Goal: Task Accomplishment & Management: Complete application form

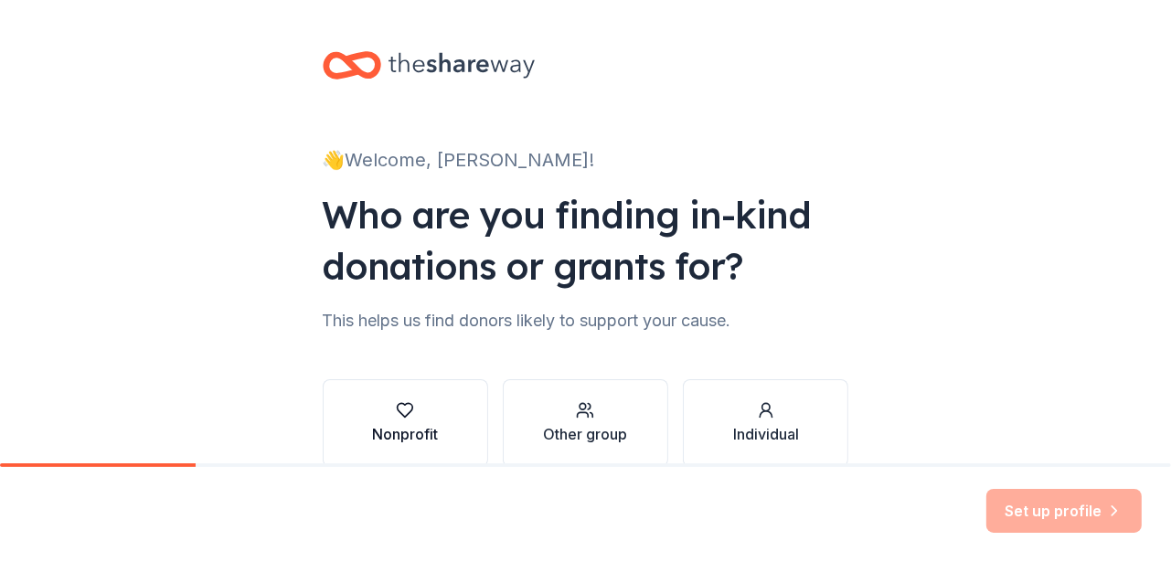
click at [422, 436] on div "Nonprofit" at bounding box center [405, 434] width 66 height 22
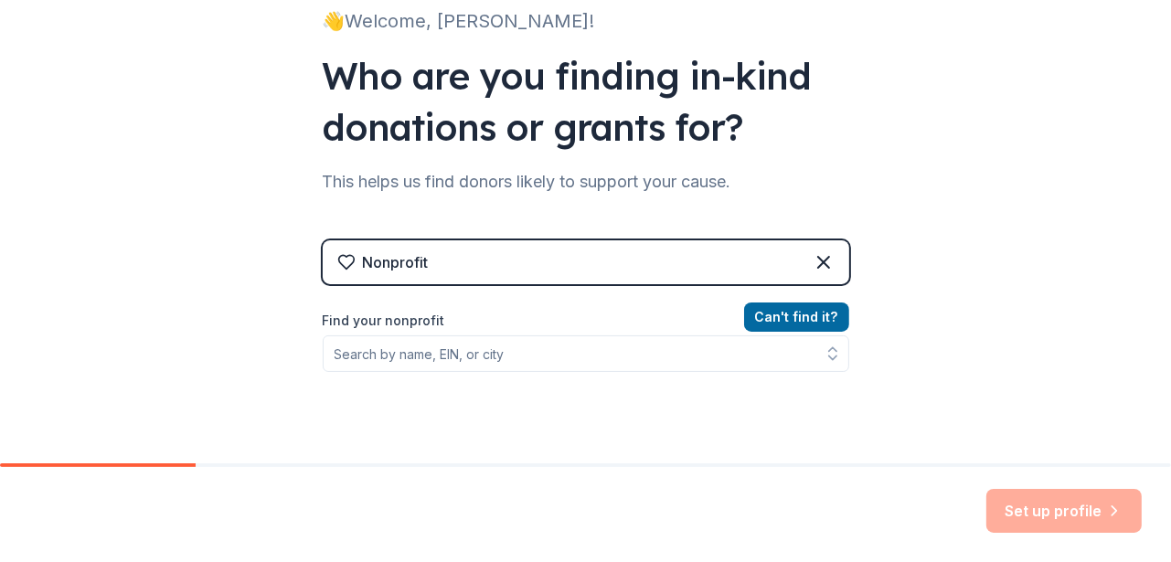
scroll to position [274, 0]
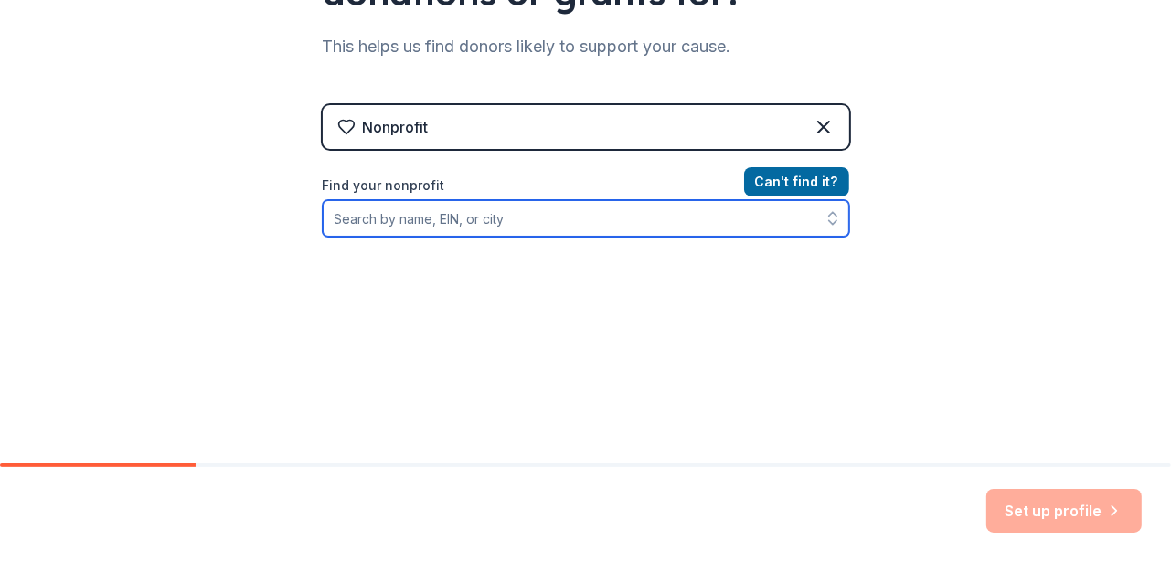
click at [501, 216] on input "Find your nonprofit" at bounding box center [586, 218] width 526 height 37
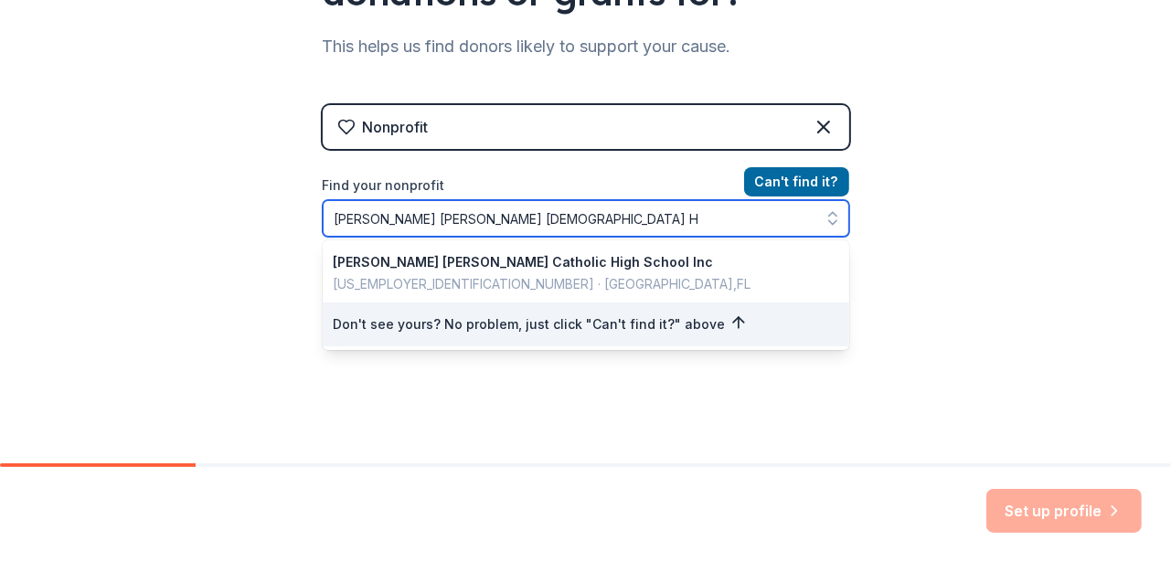
type input "[PERSON_NAME] [PERSON_NAME] [DEMOGRAPHIC_DATA]"
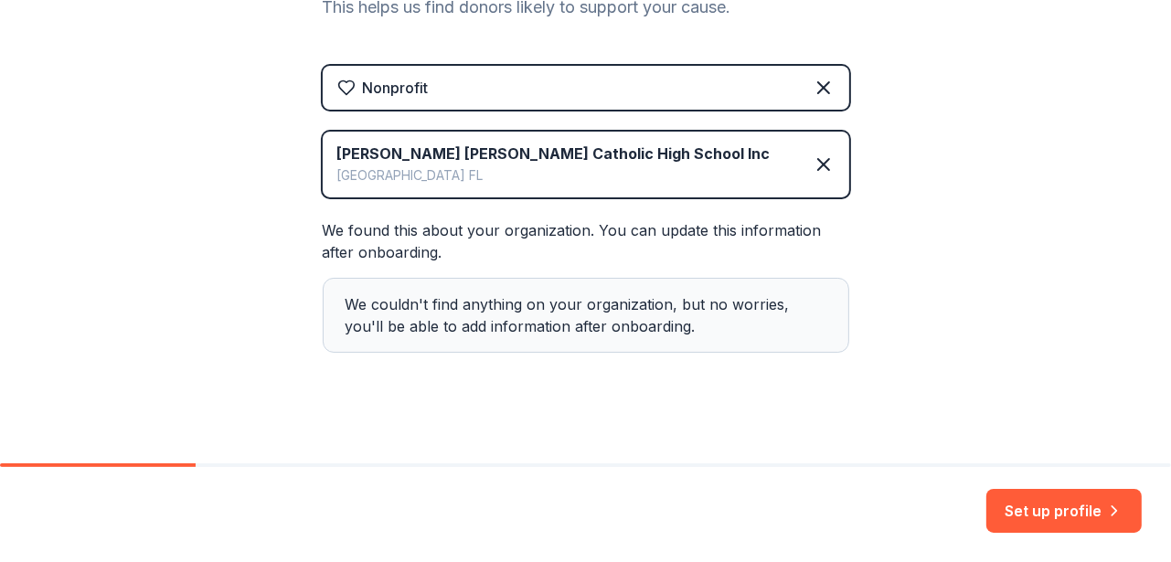
scroll to position [326, 0]
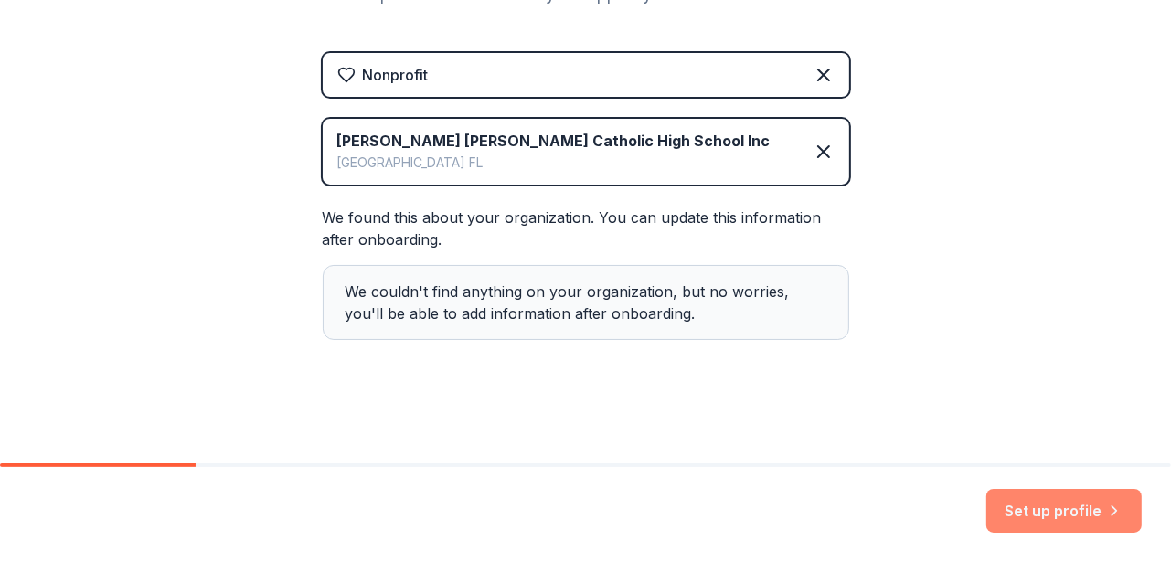
click at [1066, 500] on button "Set up profile" at bounding box center [1063, 511] width 155 height 44
click at [480, 281] on div "We couldn't find anything on your organization, but no worries, you'll be able …" at bounding box center [586, 302] width 526 height 75
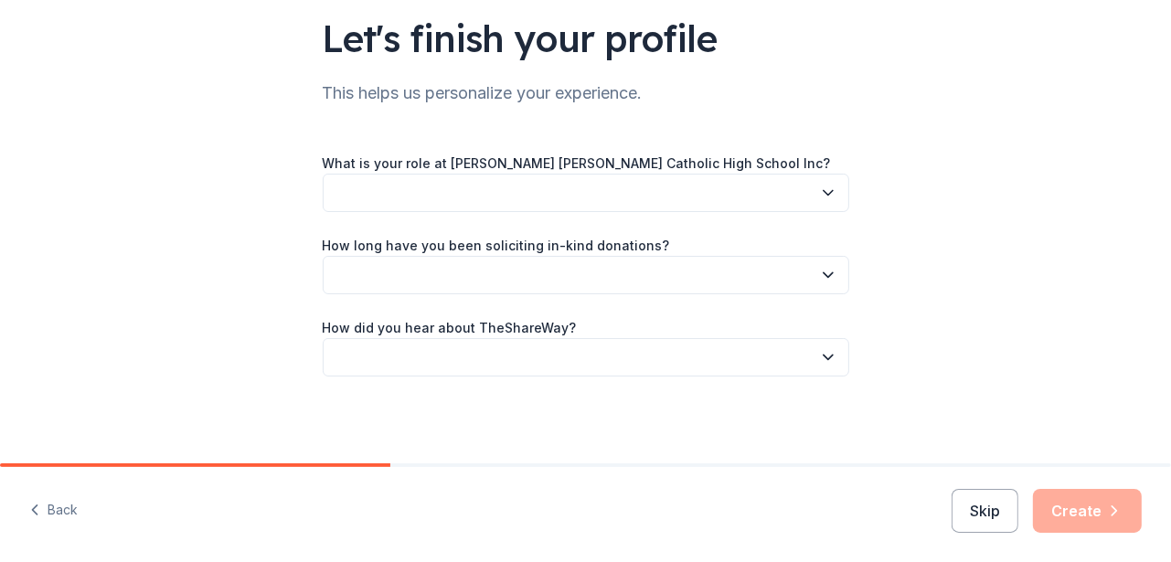
scroll to position [132, 0]
click at [656, 193] on button "button" at bounding box center [586, 193] width 526 height 38
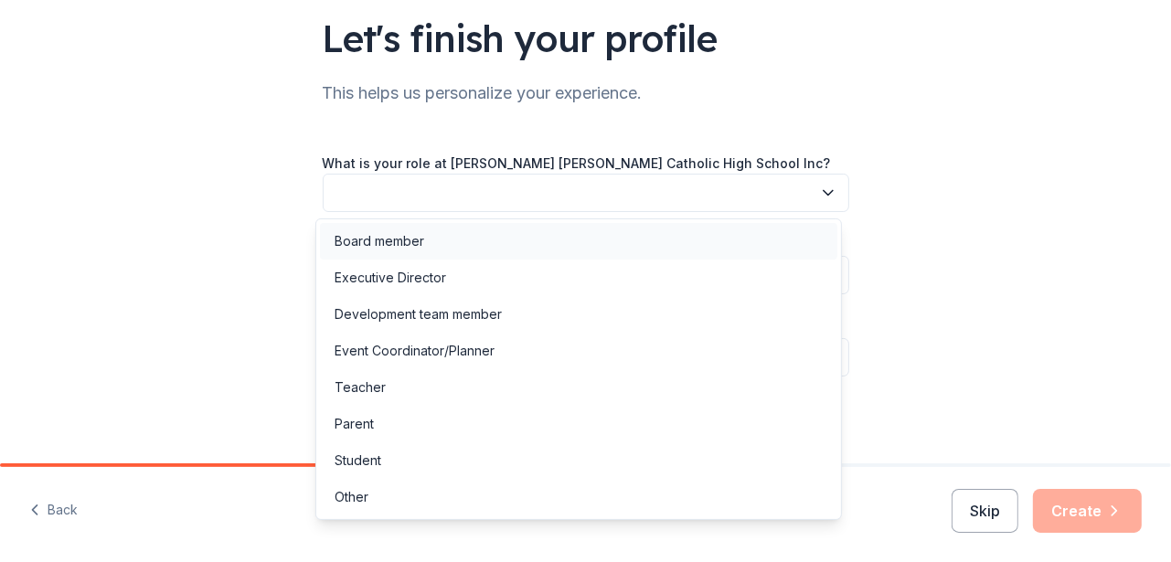
click at [385, 233] on div "Board member" at bounding box center [379, 241] width 90 height 22
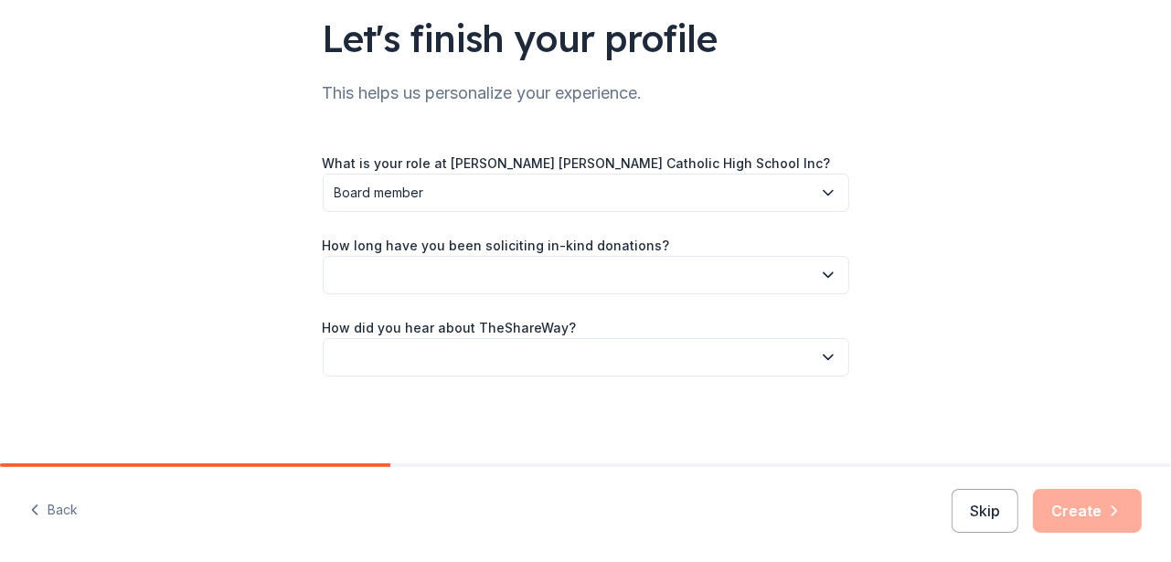
click at [464, 281] on button "button" at bounding box center [586, 275] width 526 height 38
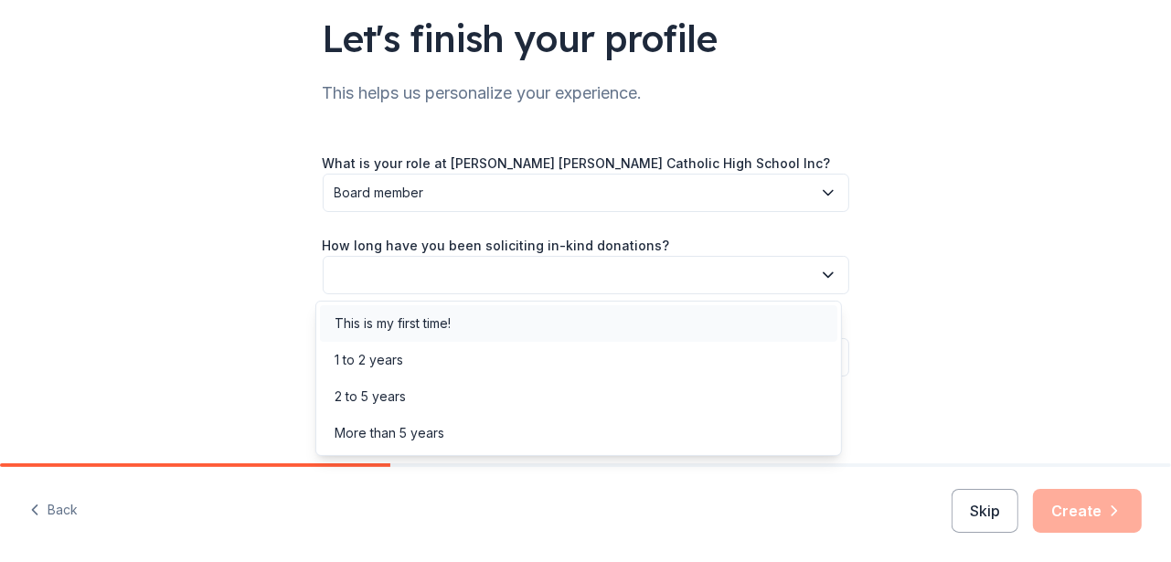
click at [411, 323] on div "This is my first time!" at bounding box center [392, 324] width 116 height 22
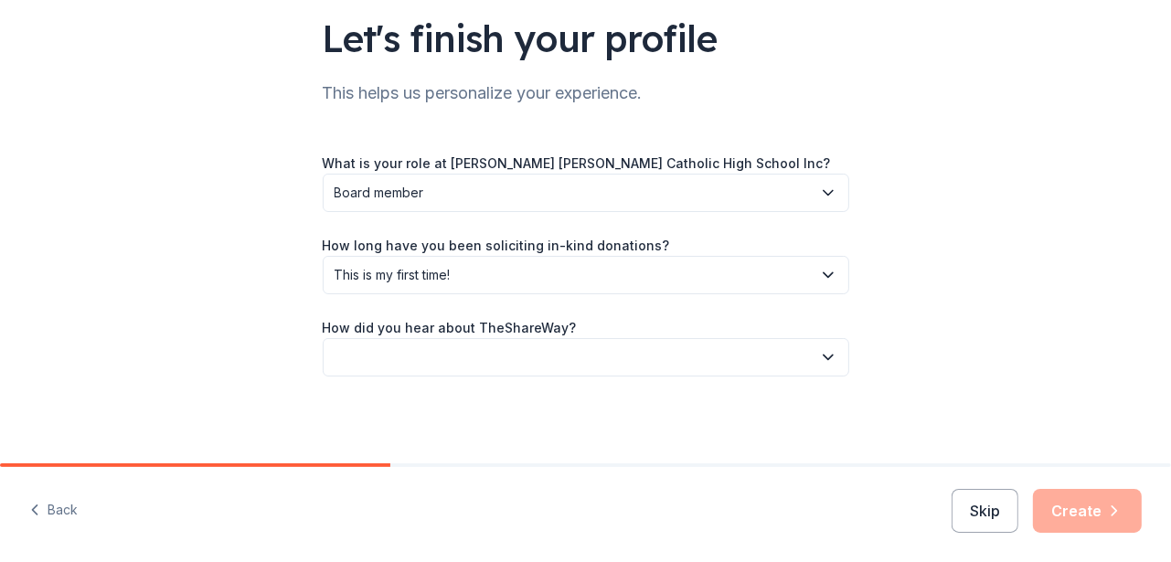
click at [420, 355] on button "button" at bounding box center [586, 357] width 526 height 38
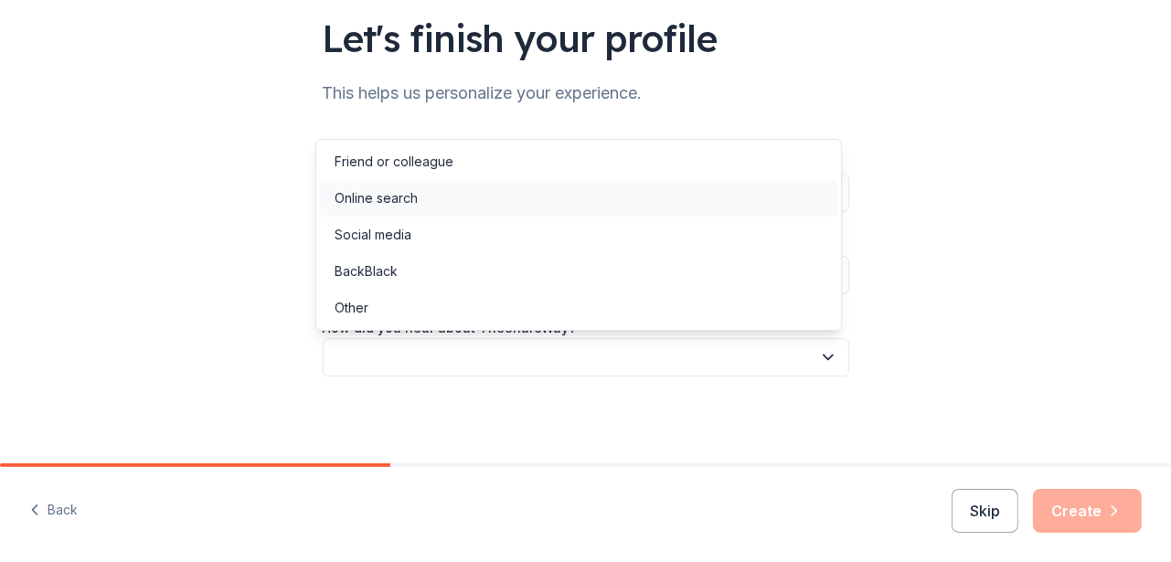
click at [401, 199] on div "Online search" at bounding box center [375, 198] width 83 height 22
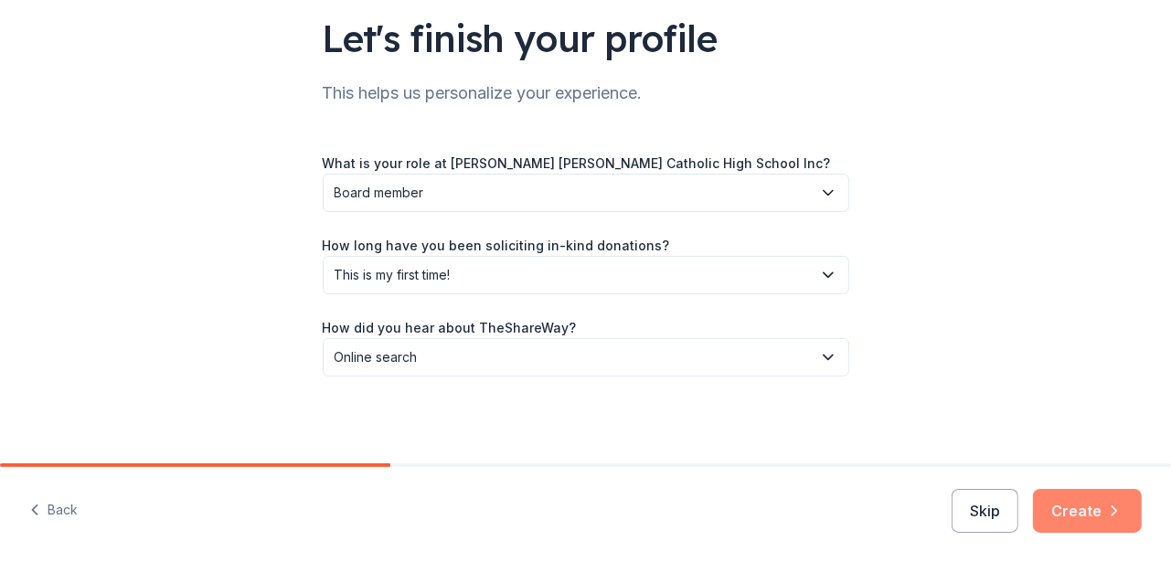
click at [1074, 510] on button "Create" at bounding box center [1087, 511] width 109 height 44
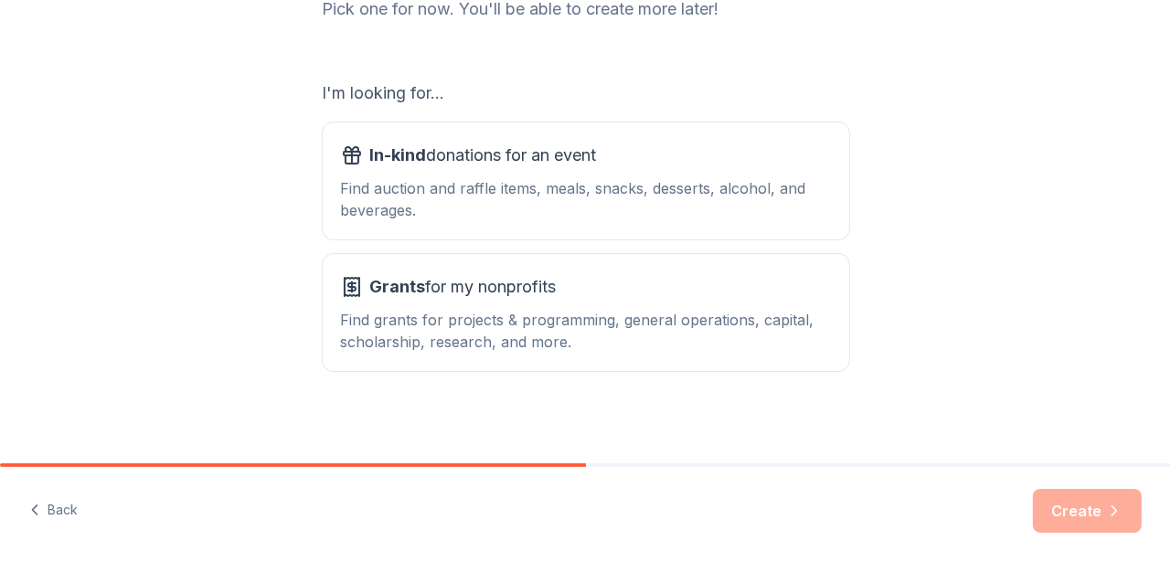
scroll to position [274, 0]
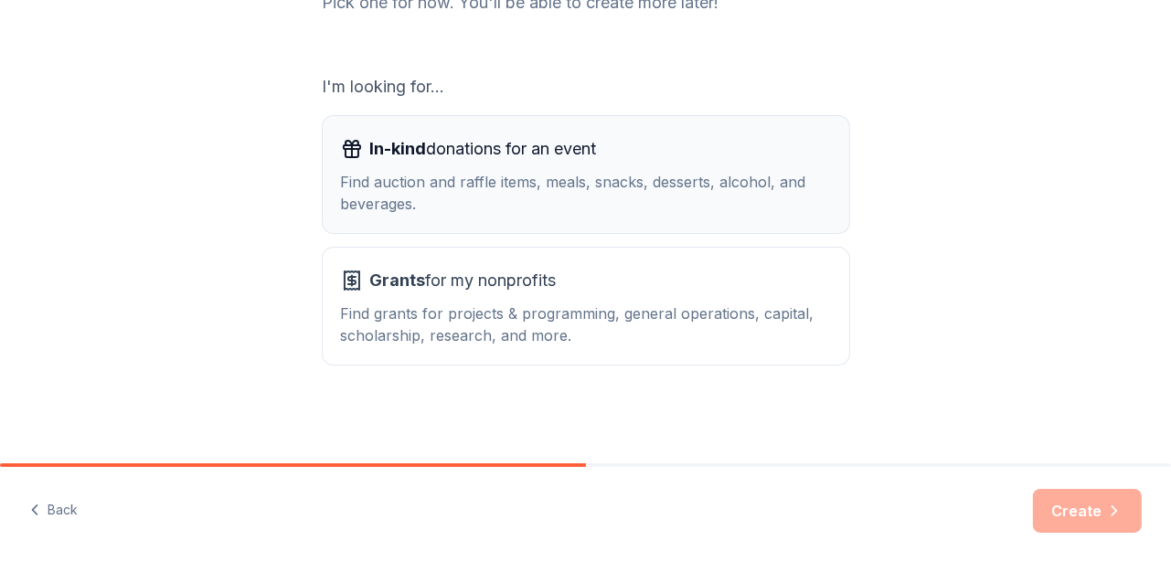
click at [542, 181] on div "Find auction and raffle items, meals, snacks, desserts, alcohol, and beverages." at bounding box center [586, 193] width 490 height 44
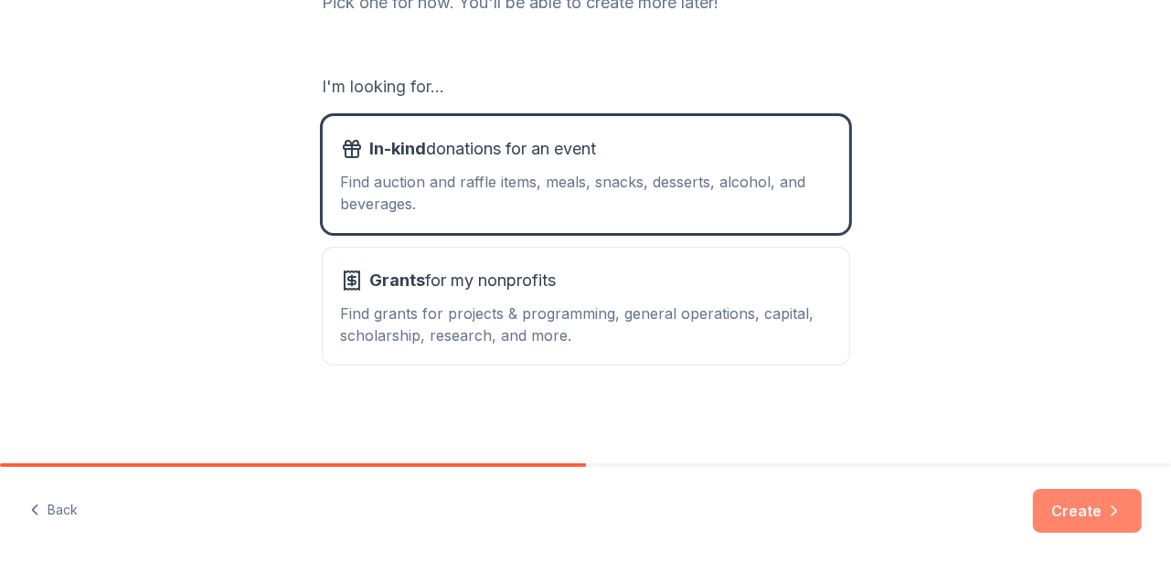
click at [1053, 490] on button "Create" at bounding box center [1087, 511] width 109 height 44
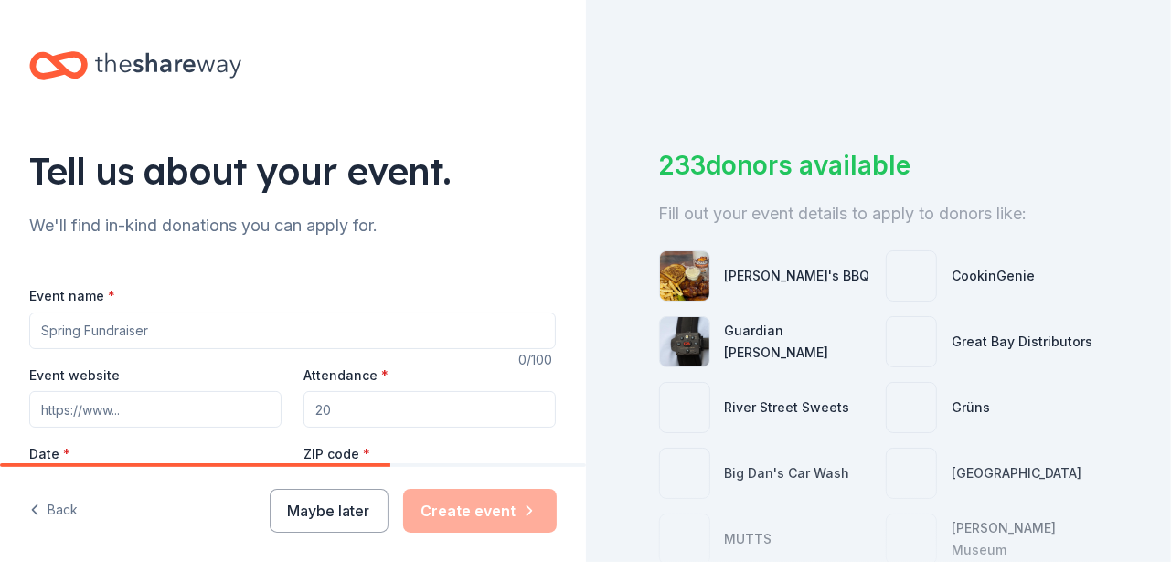
scroll to position [183, 0]
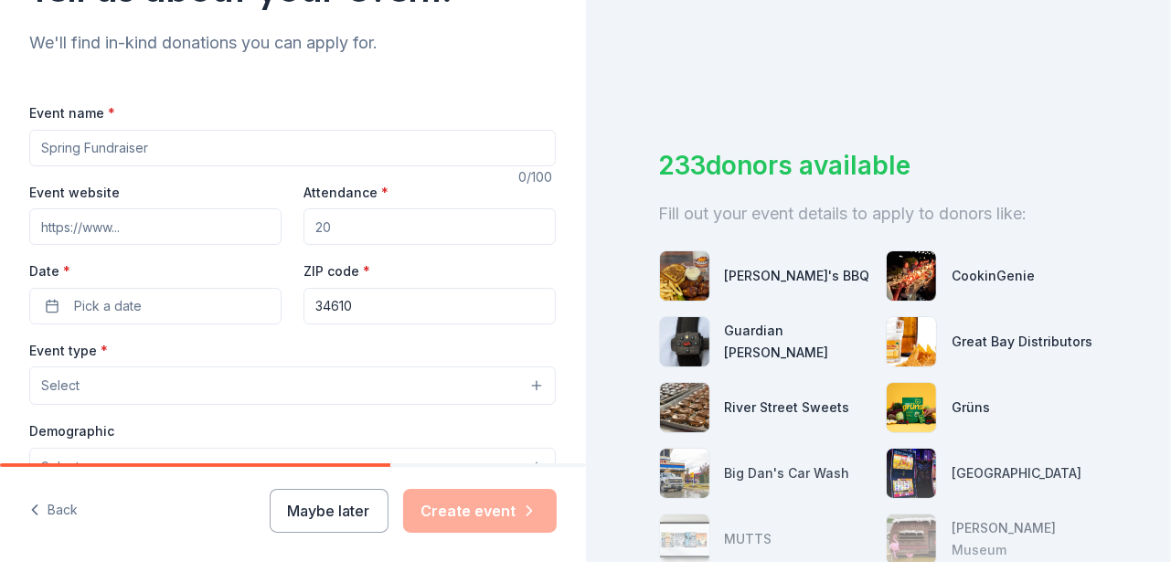
click at [153, 149] on input "Event name *" at bounding box center [292, 148] width 526 height 37
type input "Cane Vs Cane"
drag, startPoint x: 397, startPoint y: 222, endPoint x: 304, endPoint y: 224, distance: 92.3
click at [304, 224] on input "Attendance *" at bounding box center [429, 226] width 252 height 37
type input "150"
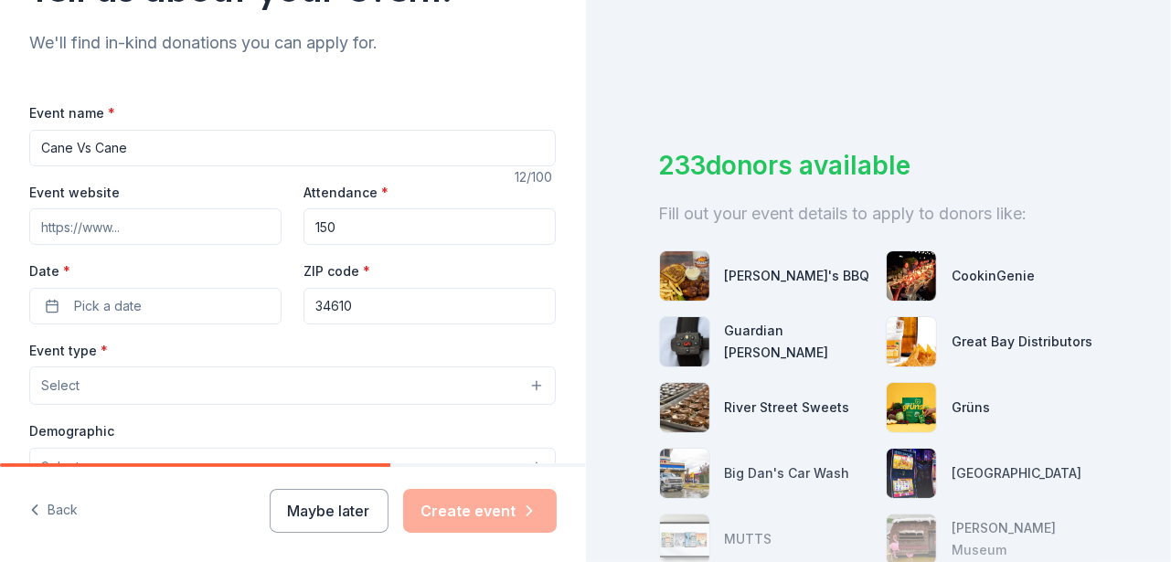
click at [126, 226] on input "Event website" at bounding box center [155, 226] width 252 height 37
type input "bmchs.com"
click at [146, 299] on button "Pick a date" at bounding box center [155, 306] width 252 height 37
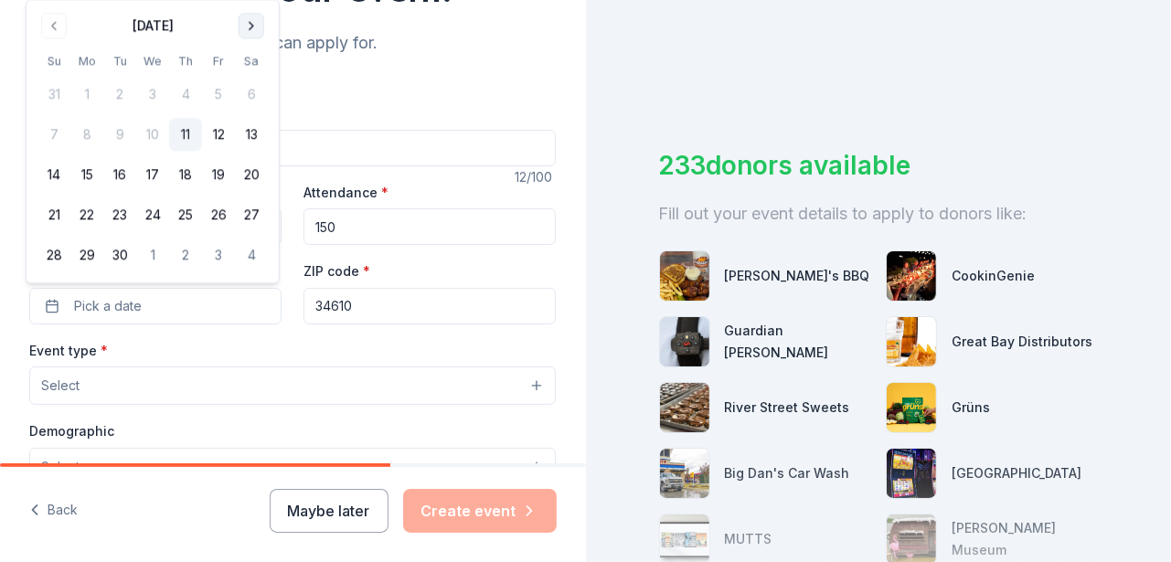
click at [252, 25] on button "Go to next month" at bounding box center [251, 26] width 26 height 26
click at [249, 214] on button "25" at bounding box center [251, 215] width 33 height 33
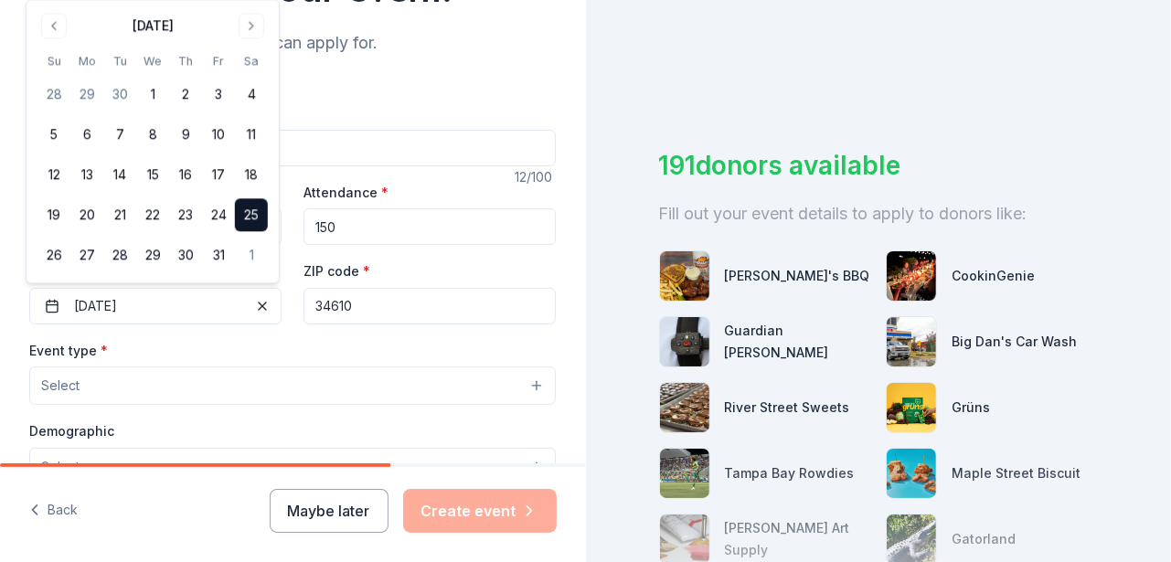
click at [363, 300] on input "34610" at bounding box center [429, 306] width 252 height 37
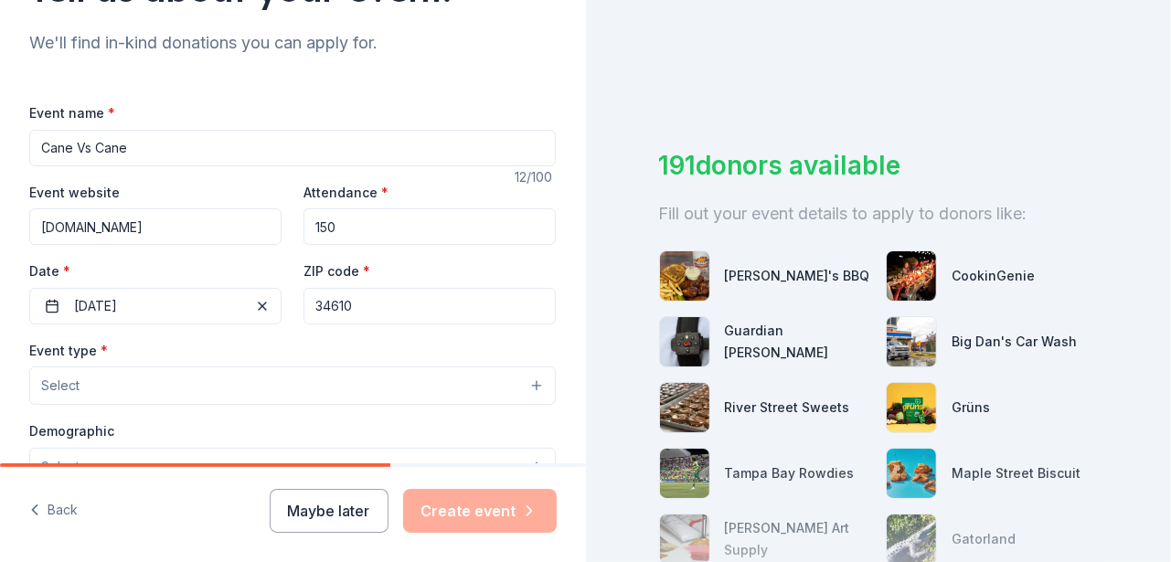
click at [363, 300] on input "34610" at bounding box center [429, 306] width 252 height 37
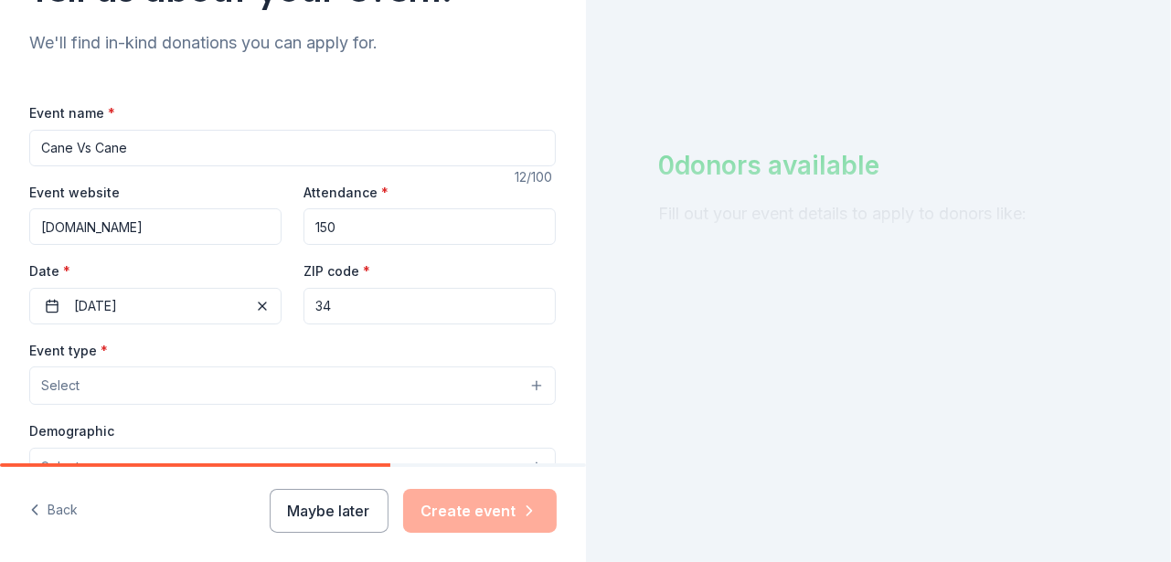
type input "3"
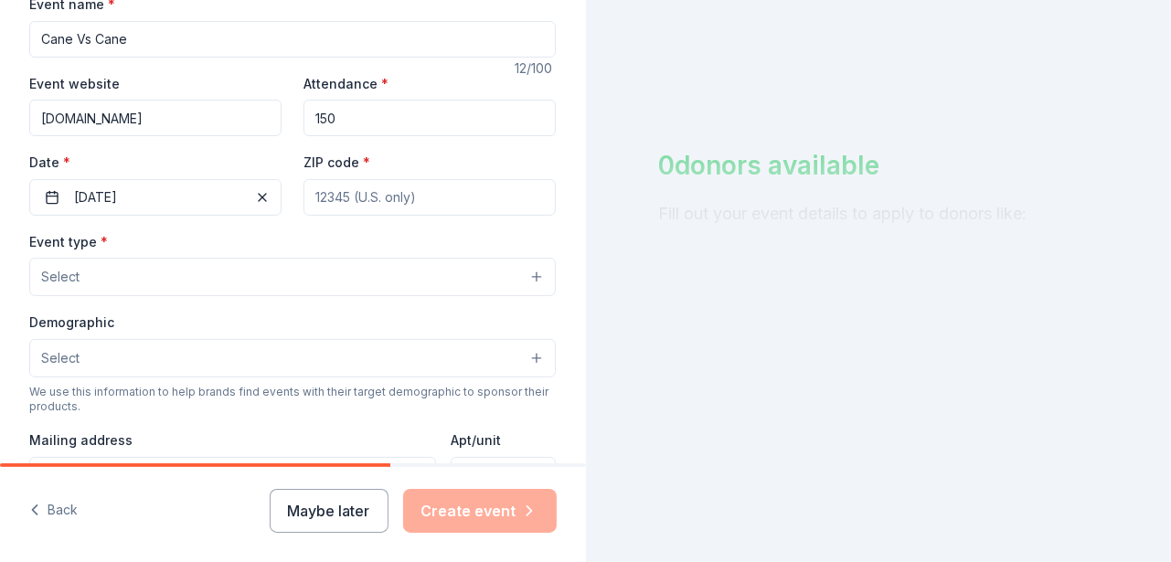
scroll to position [274, 0]
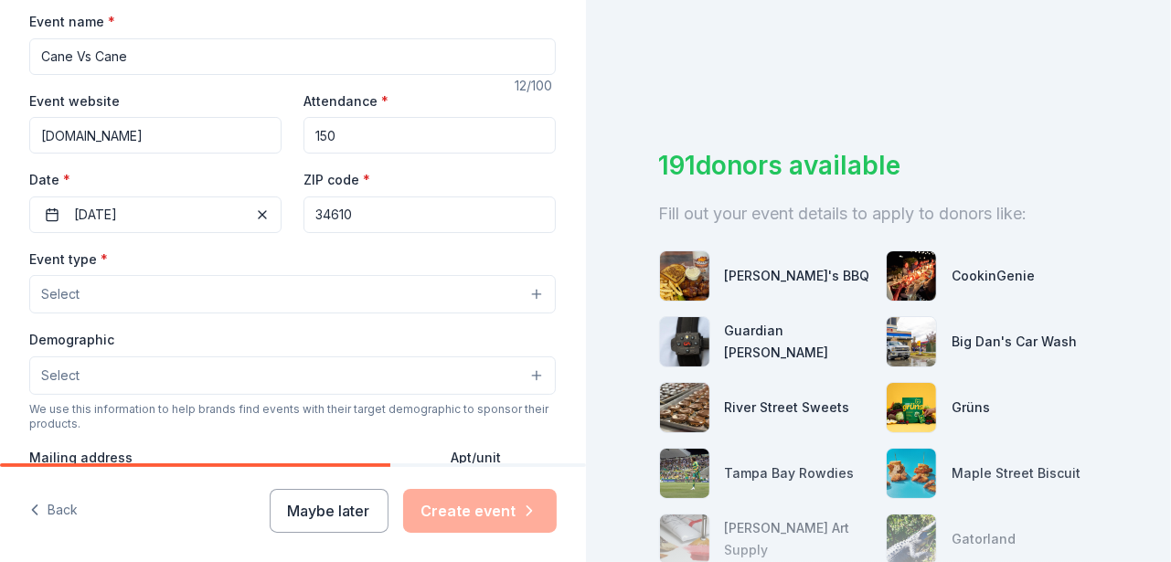
type input "34610"
click at [328, 291] on button "Select" at bounding box center [292, 294] width 526 height 38
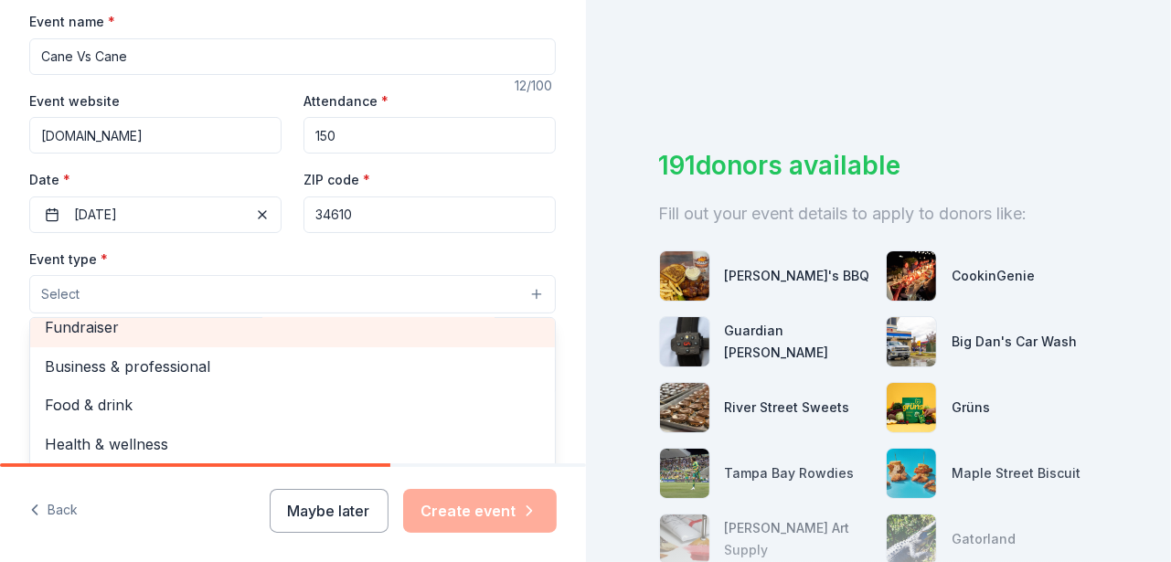
scroll to position [0, 0]
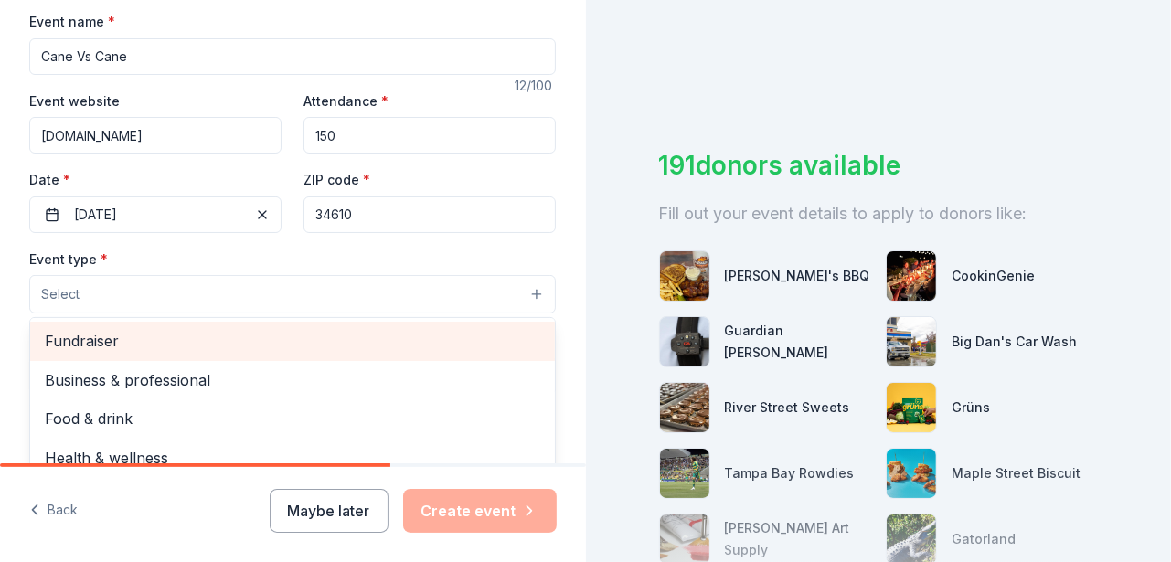
click at [153, 345] on span "Fundraiser" at bounding box center [292, 341] width 495 height 24
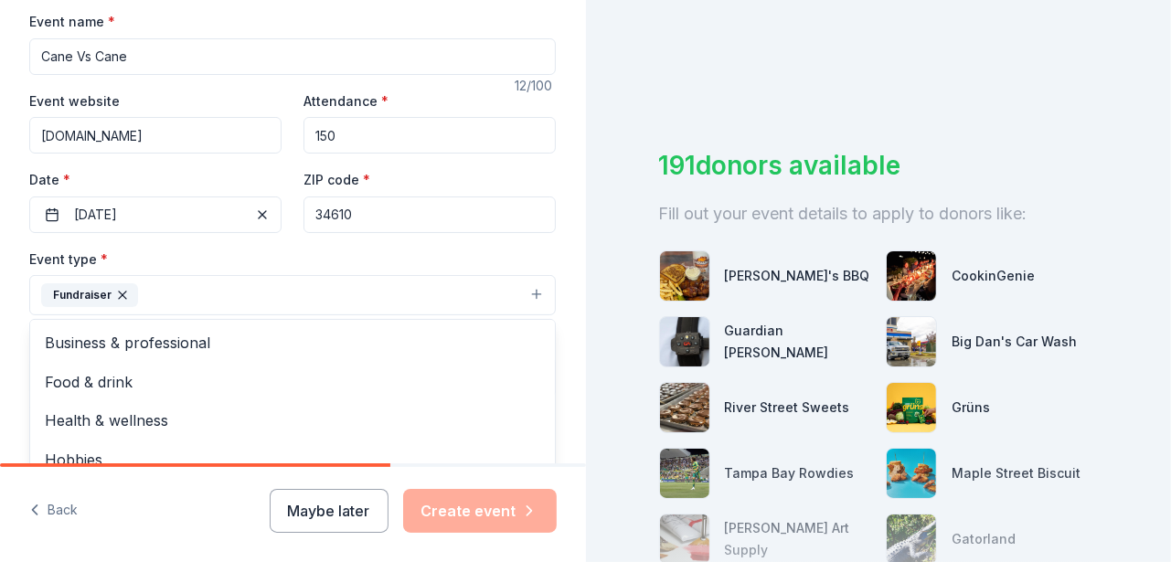
scroll to position [366, 0]
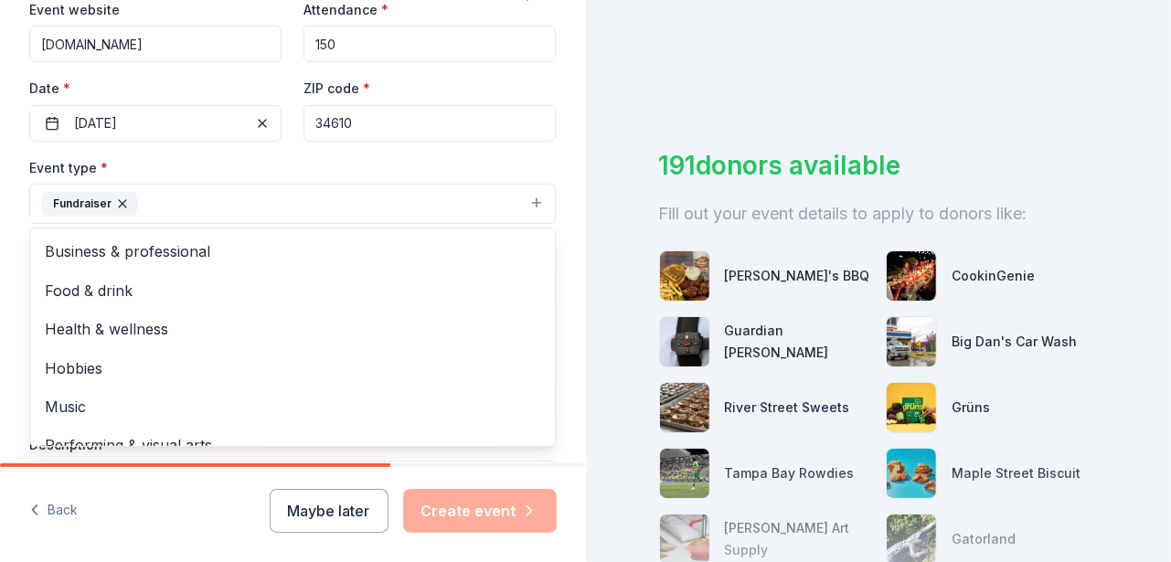
click at [570, 372] on div "Tell us about your event. We'll find in-kind donations you can apply for. Event…" at bounding box center [292, 243] width 585 height 1218
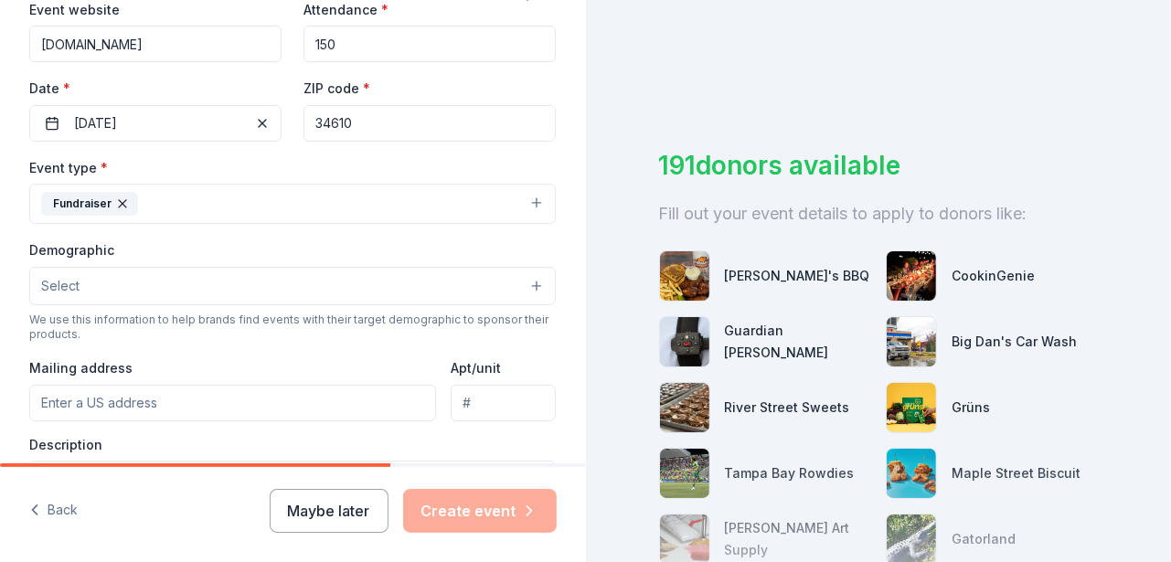
click at [226, 195] on button "Fundraiser" at bounding box center [292, 204] width 526 height 40
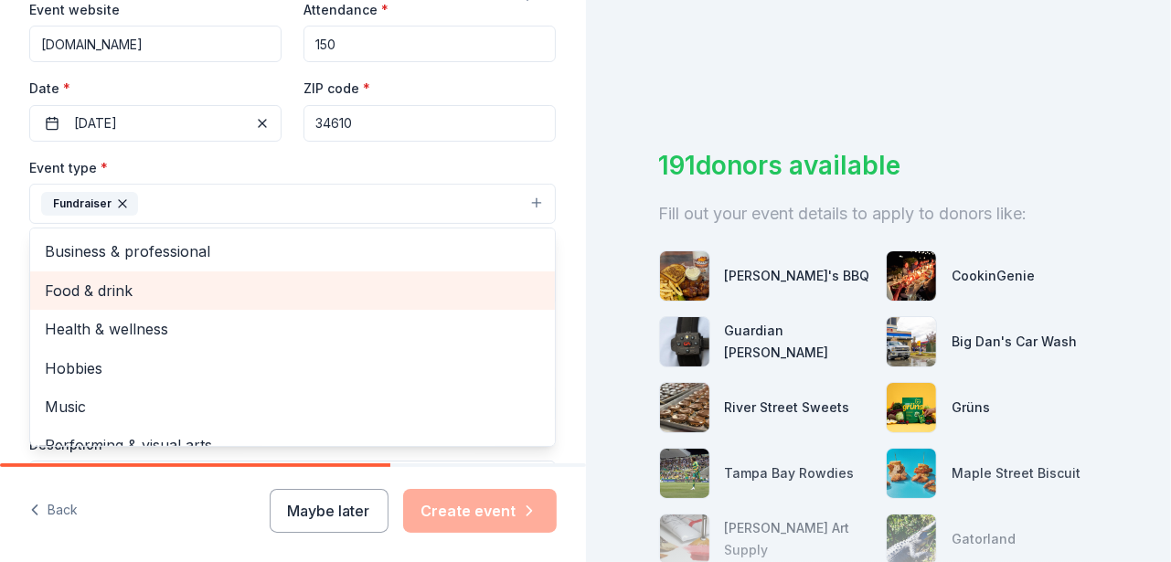
scroll to position [21, 0]
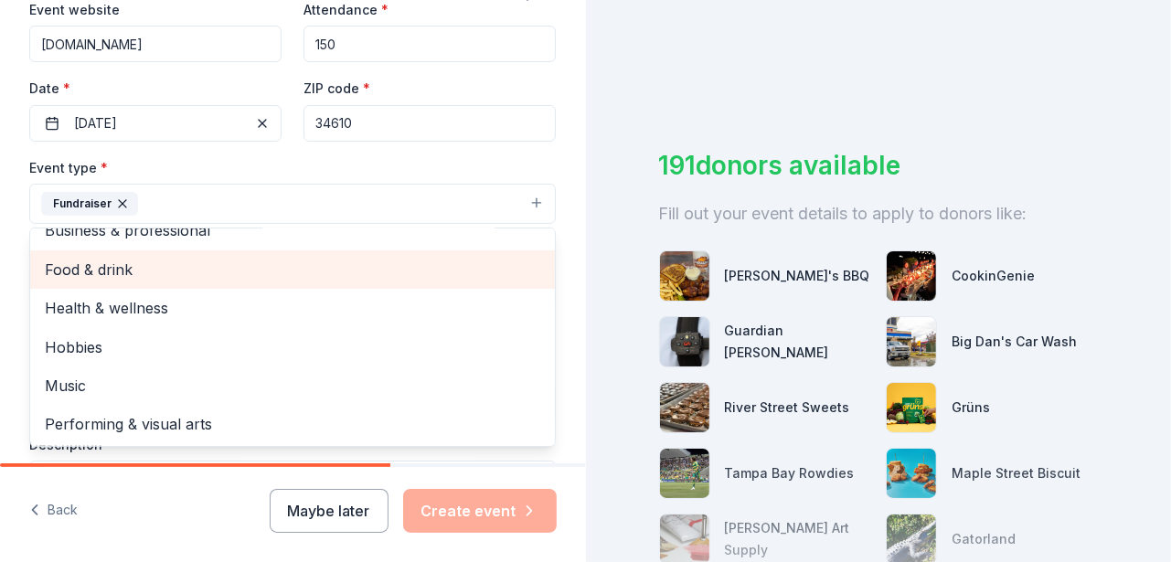
click at [177, 264] on span "Food & drink" at bounding box center [292, 270] width 495 height 24
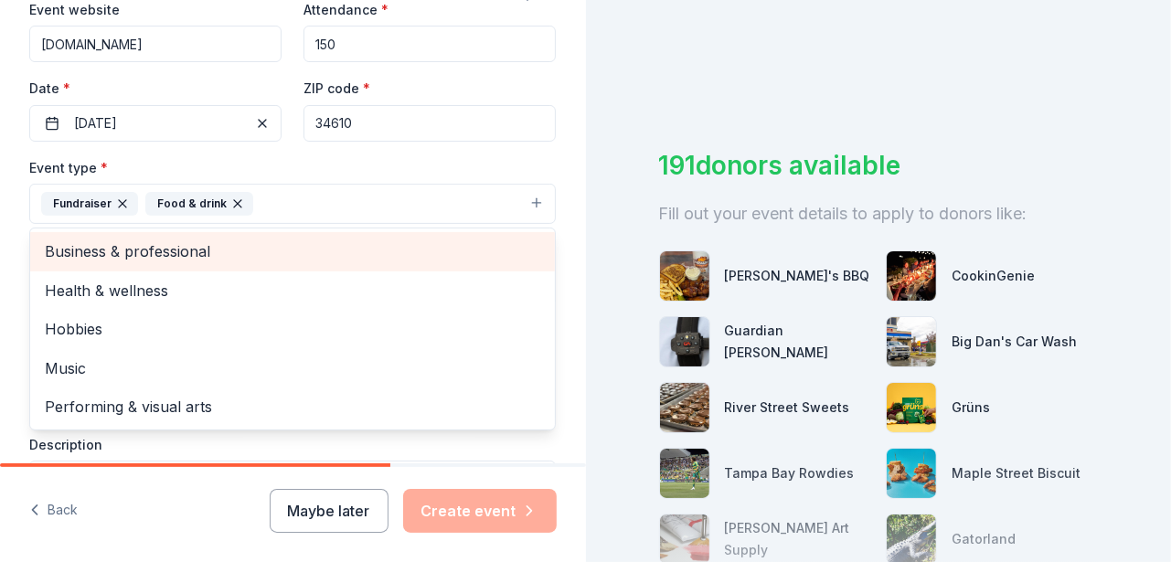
scroll to position [0, 0]
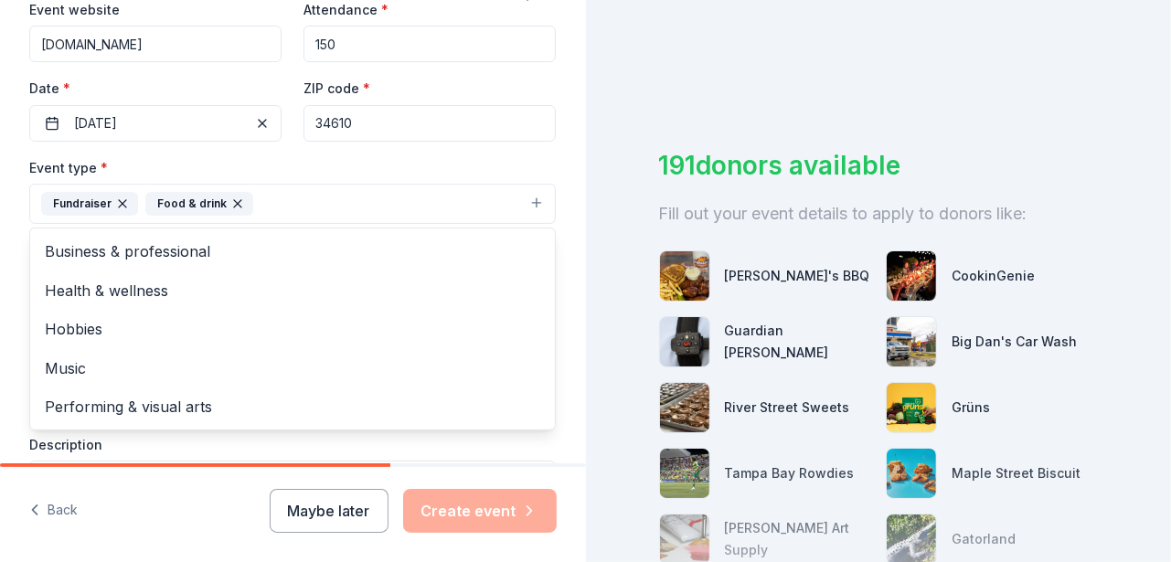
click at [230, 200] on icon "button" at bounding box center [237, 203] width 15 height 15
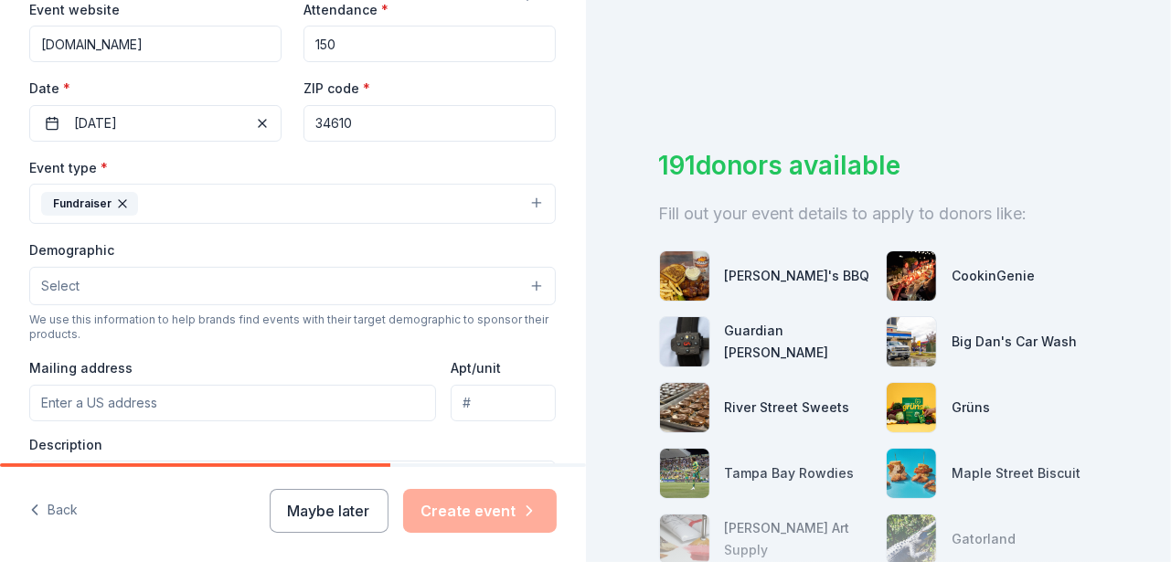
click at [409, 291] on button "Select" at bounding box center [292, 286] width 526 height 38
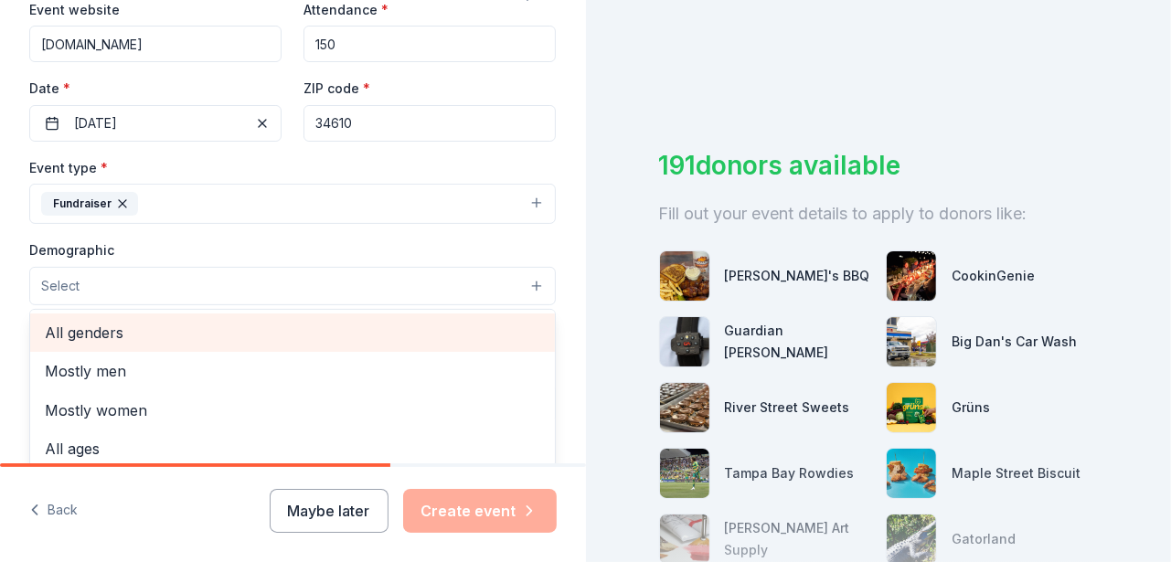
click at [150, 325] on span "All genders" at bounding box center [292, 333] width 495 height 24
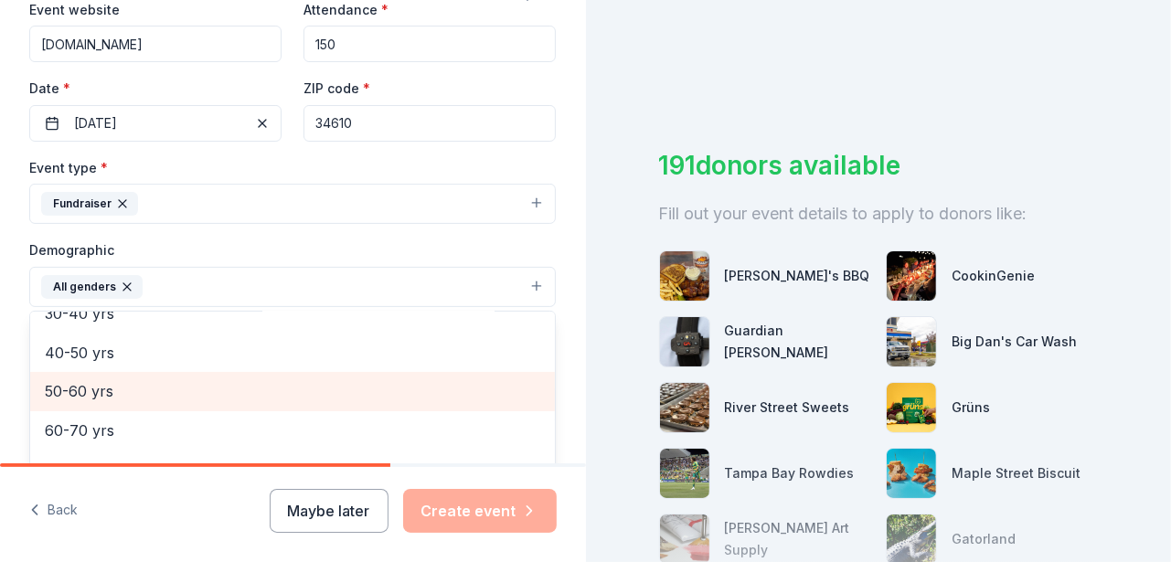
scroll to position [162, 0]
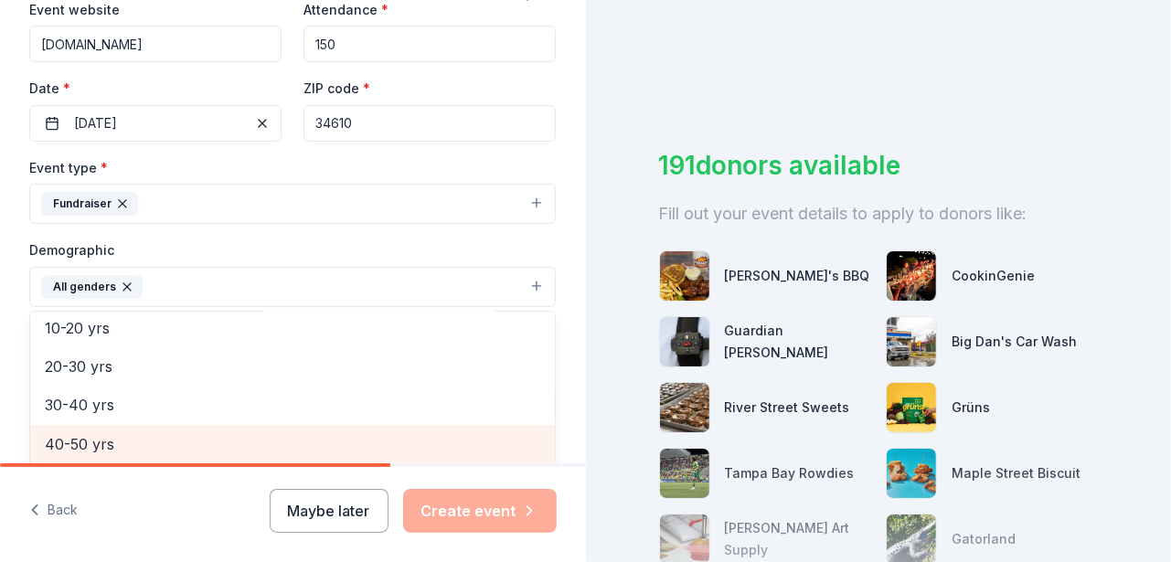
click at [159, 432] on span "40-50 yrs" at bounding box center [292, 444] width 495 height 24
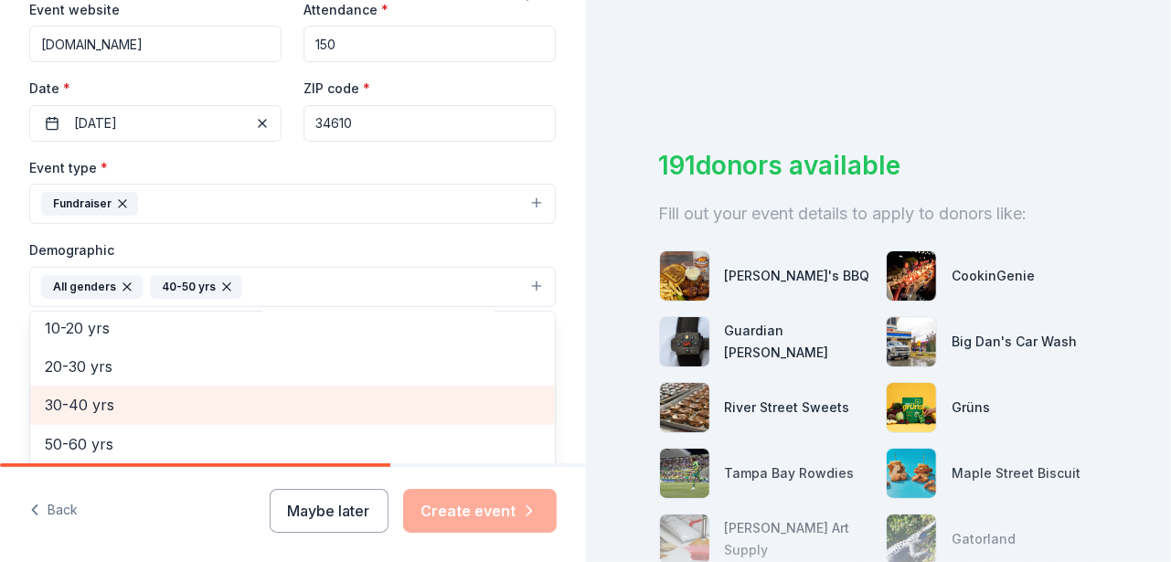
click at [80, 393] on span "30-40 yrs" at bounding box center [292, 405] width 495 height 24
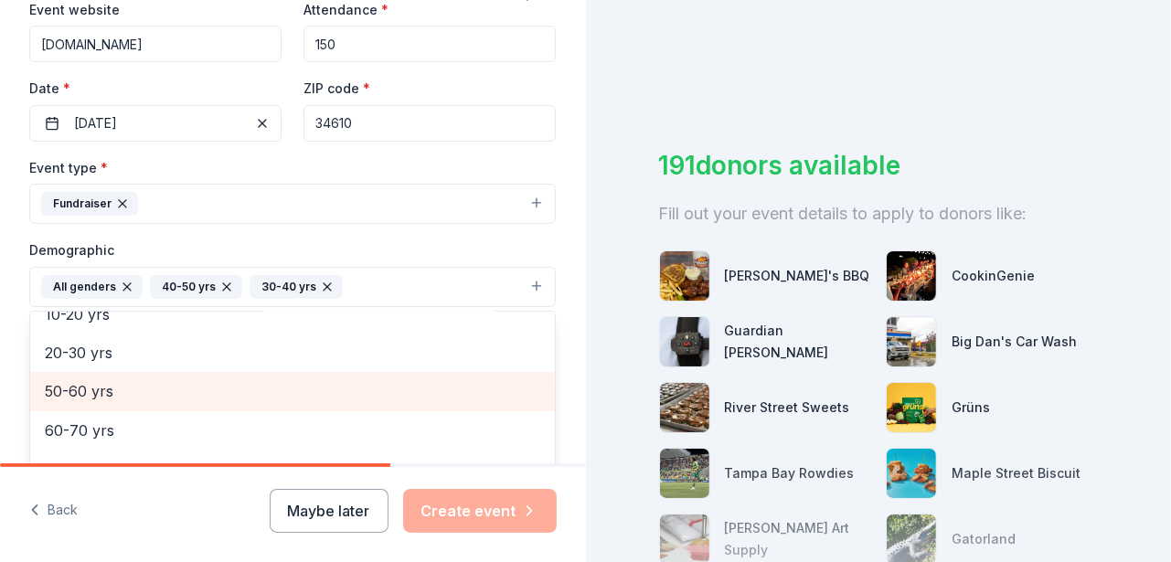
click at [184, 391] on span "50-60 yrs" at bounding box center [292, 391] width 495 height 24
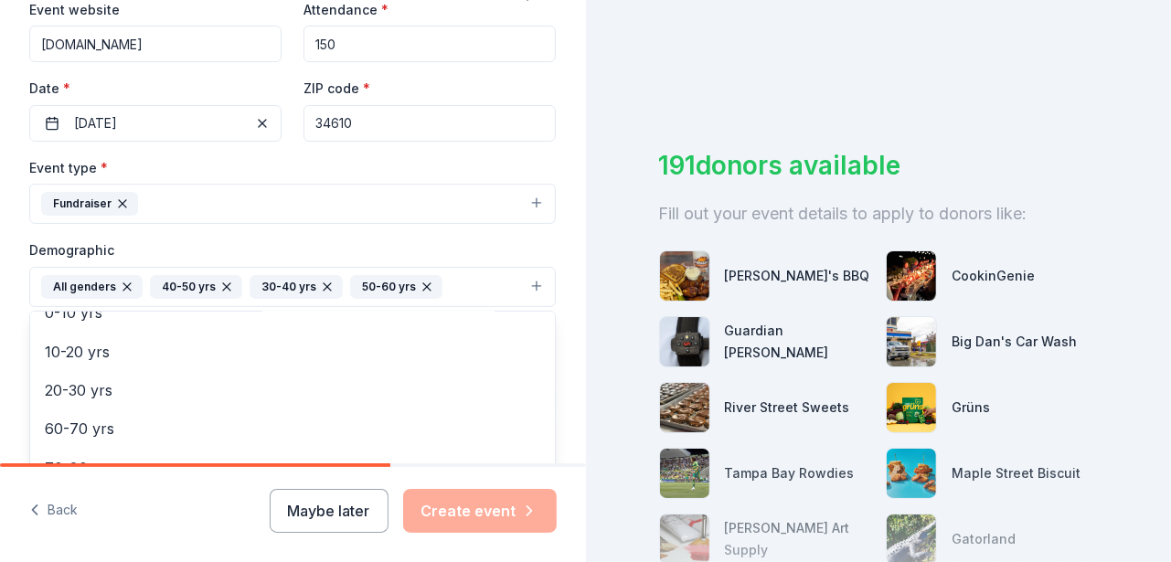
click at [556, 394] on div "Tell us about your event. We'll find in-kind donations you can apply for. Event…" at bounding box center [292, 244] width 585 height 1220
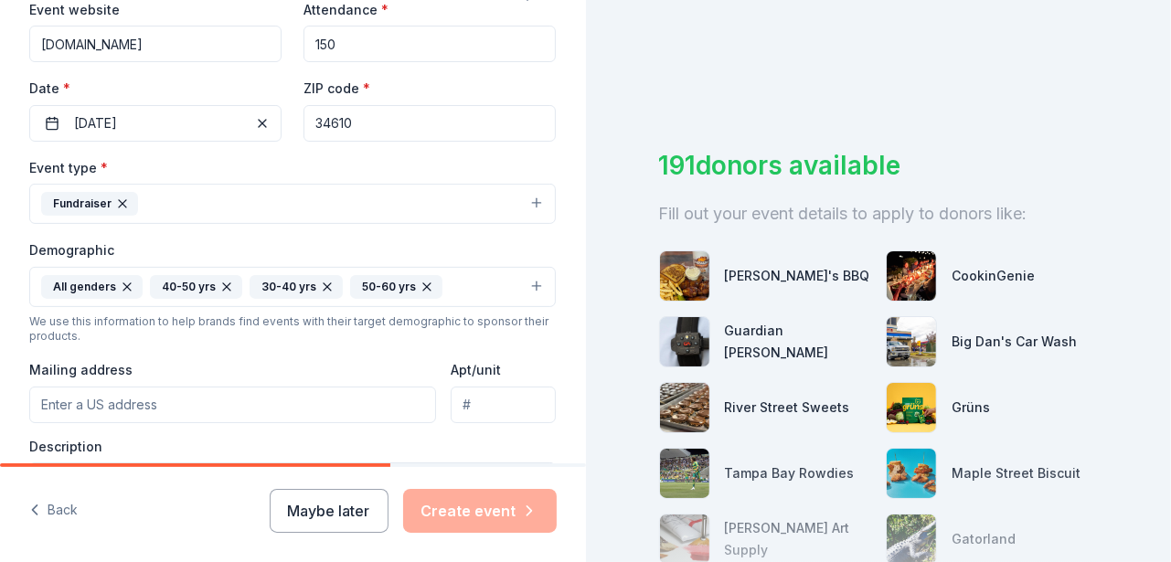
scroll to position [548, 0]
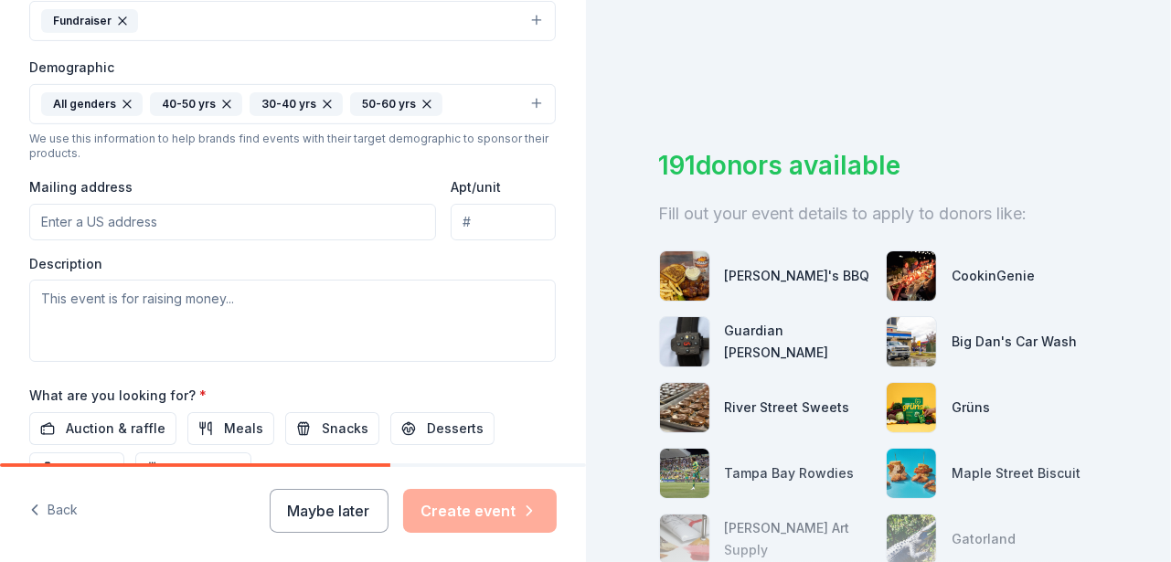
click at [234, 210] on input "Mailing address" at bounding box center [232, 222] width 407 height 37
type input "10222 Pontofino Circle"
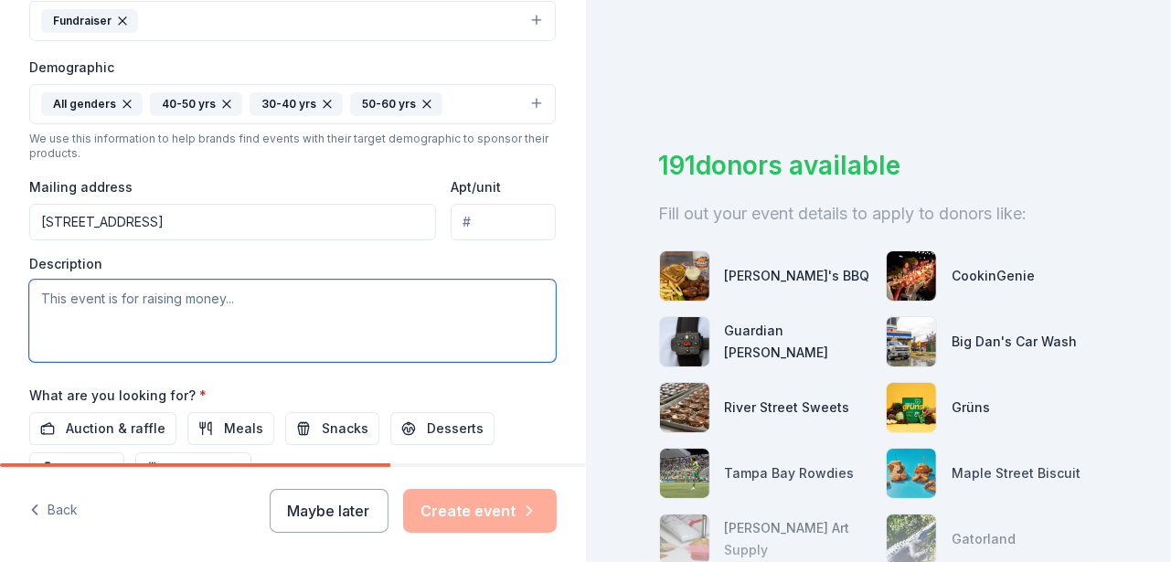
click at [334, 294] on textarea at bounding box center [292, 321] width 526 height 82
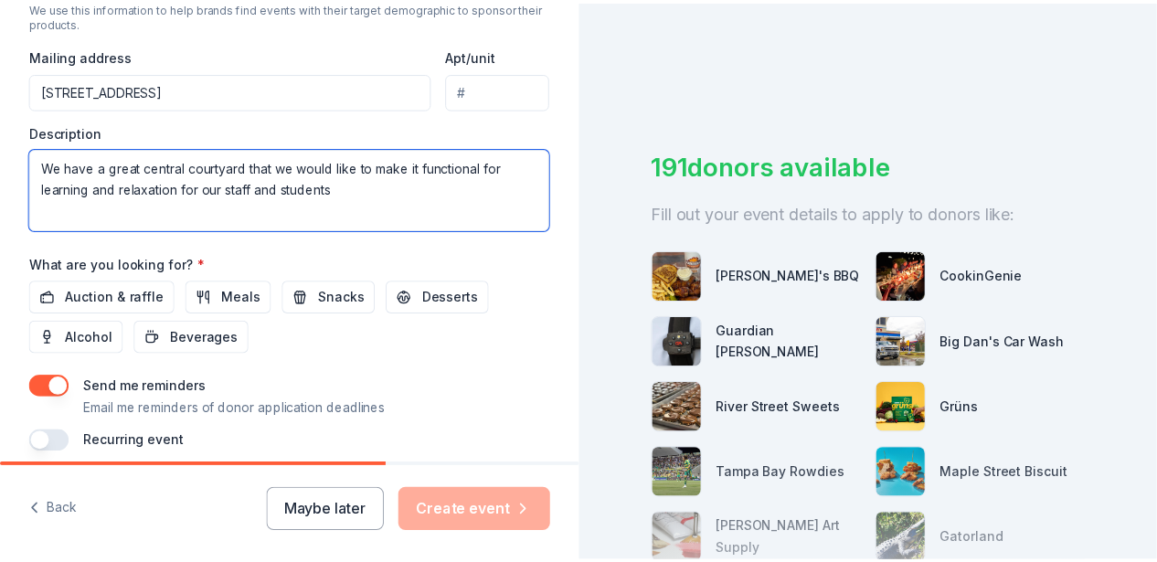
scroll to position [751, 0]
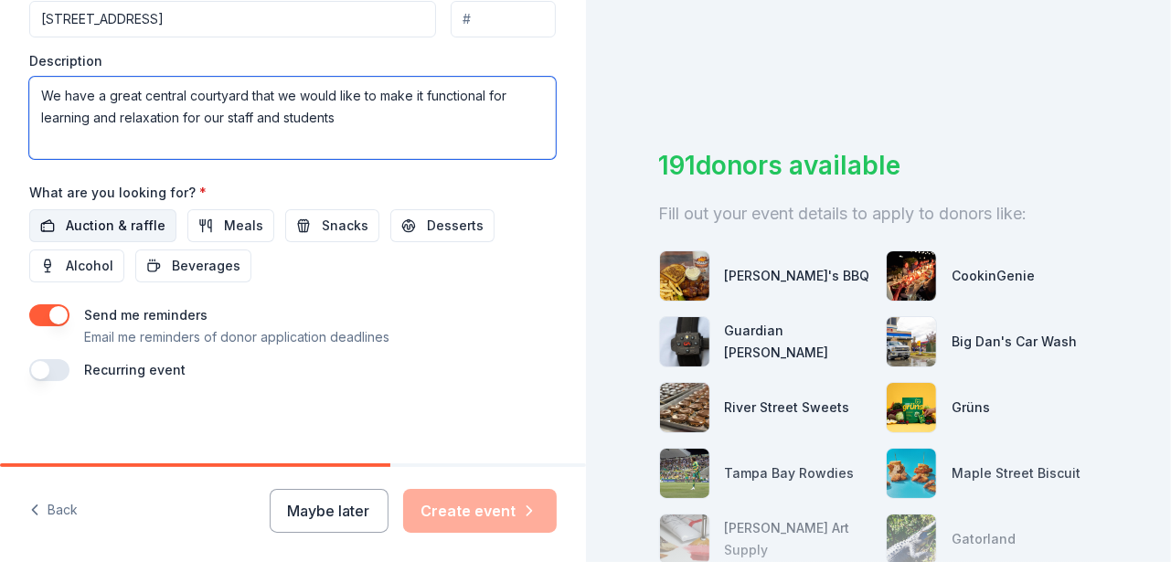
type textarea "We have a great central courtyard that we would like to make it functional for …"
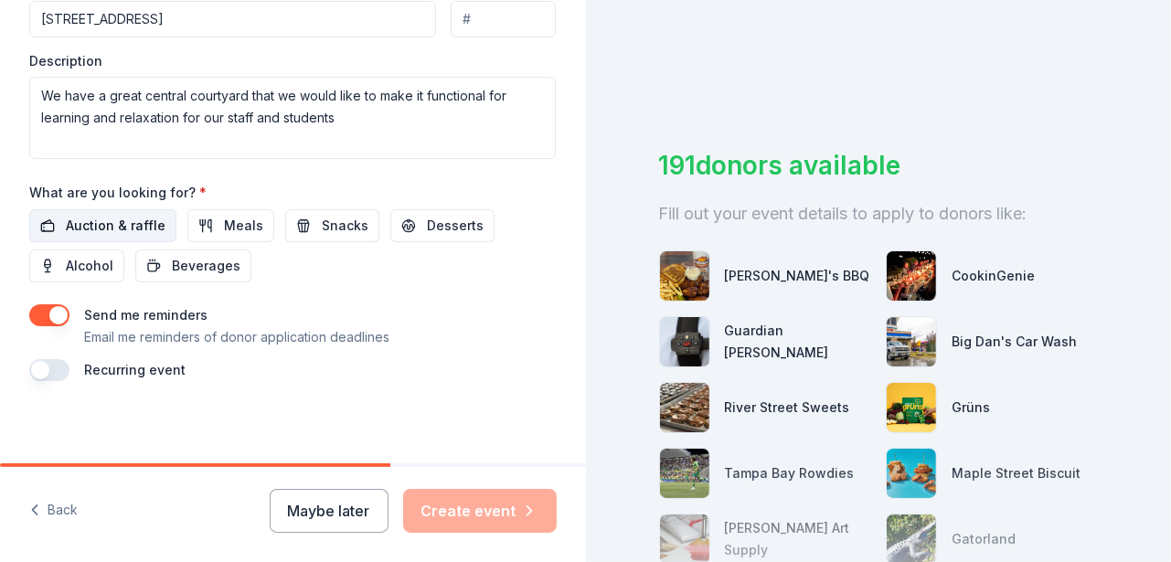
click at [88, 215] on span "Auction & raffle" at bounding box center [116, 226] width 100 height 22
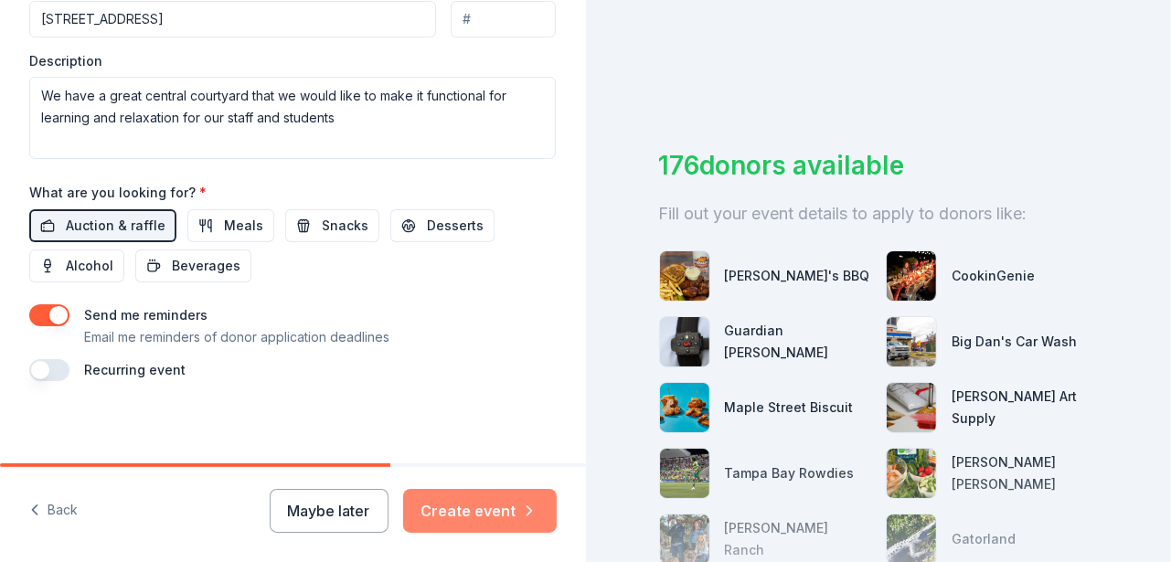
click at [494, 510] on button "Create event" at bounding box center [480, 511] width 154 height 44
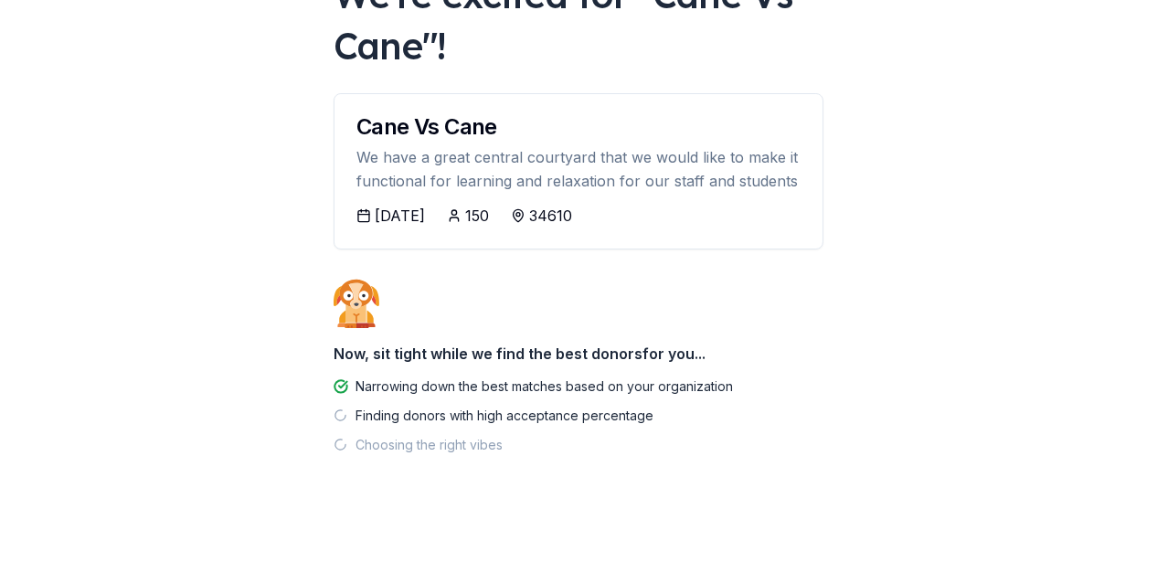
scroll to position [161, 0]
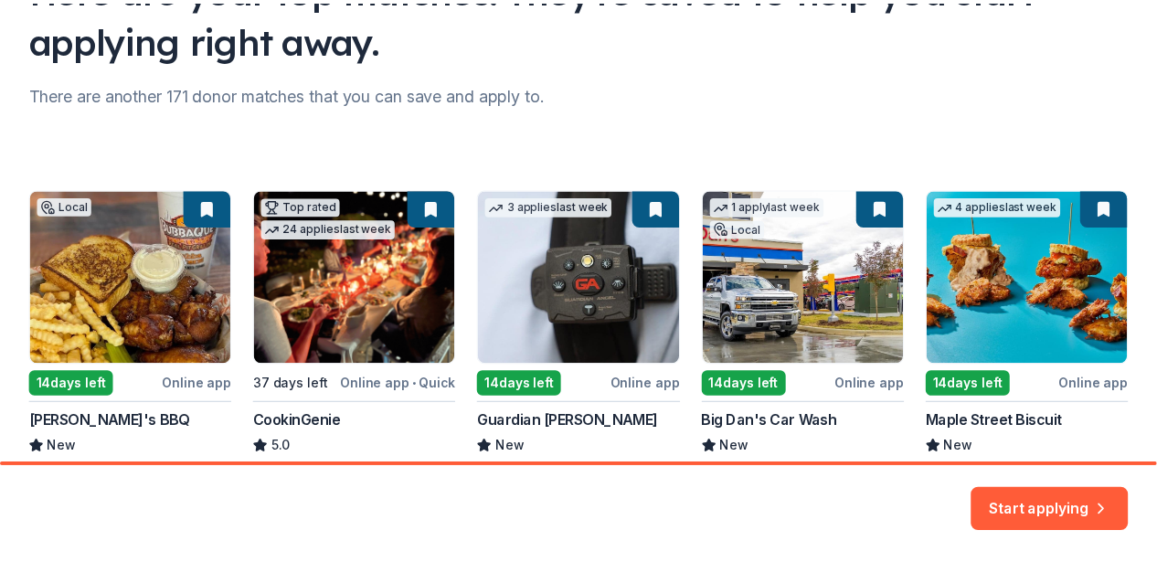
scroll to position [274, 0]
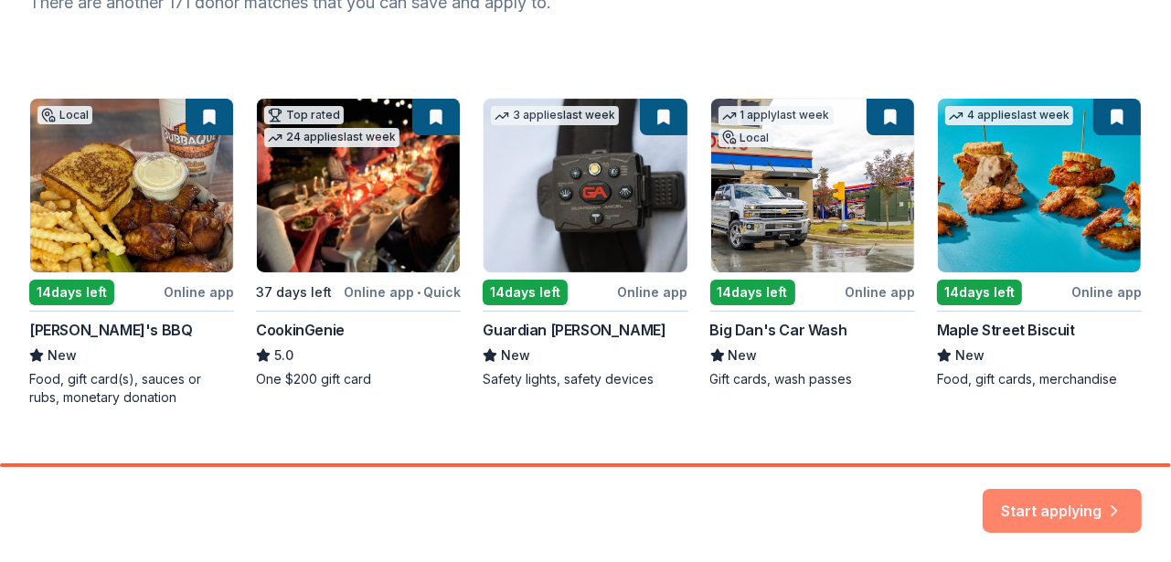
click at [1038, 506] on button "Start applying" at bounding box center [1061, 500] width 159 height 44
click at [433, 113] on div "Local 14 days left Online app Bubbaque's BBQ New Food, gift card(s), sauces or …" at bounding box center [585, 252] width 1112 height 309
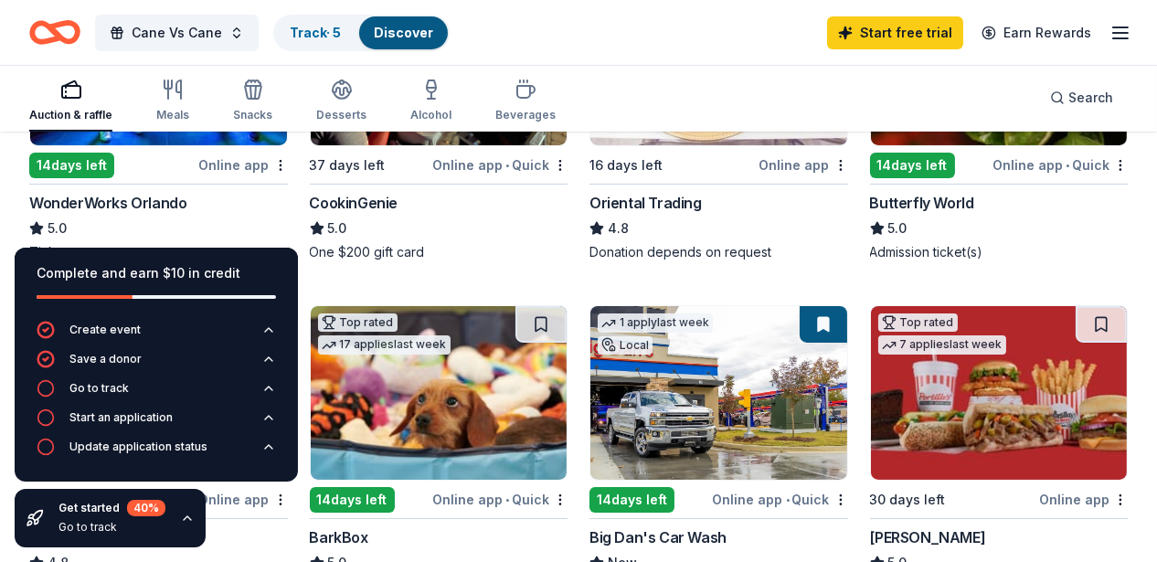
scroll to position [274, 0]
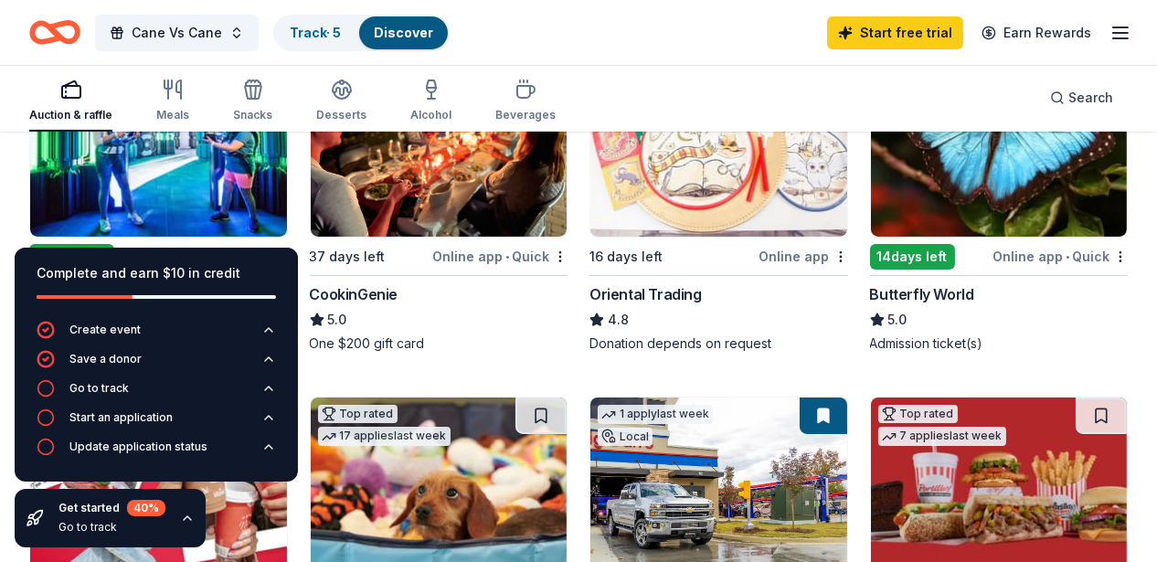
click at [379, 182] on img at bounding box center [439, 150] width 257 height 174
click at [99, 505] on div "Get started 40 %" at bounding box center [111, 508] width 107 height 16
click at [145, 507] on div "40 %" at bounding box center [146, 508] width 38 height 16
click at [180, 517] on icon "button" at bounding box center [187, 518] width 15 height 15
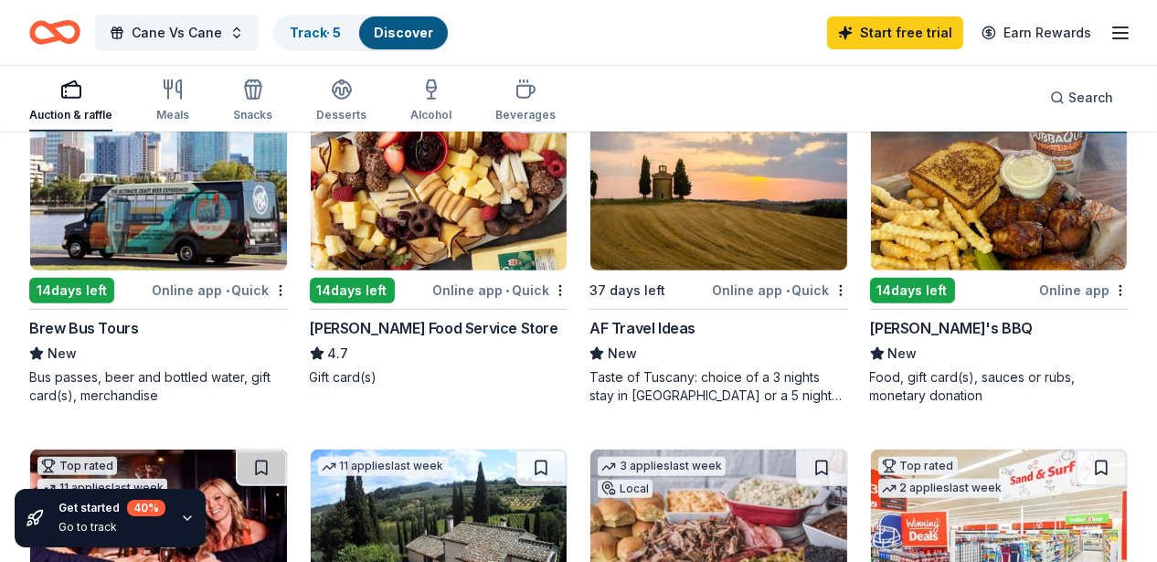
scroll to position [1279, 0]
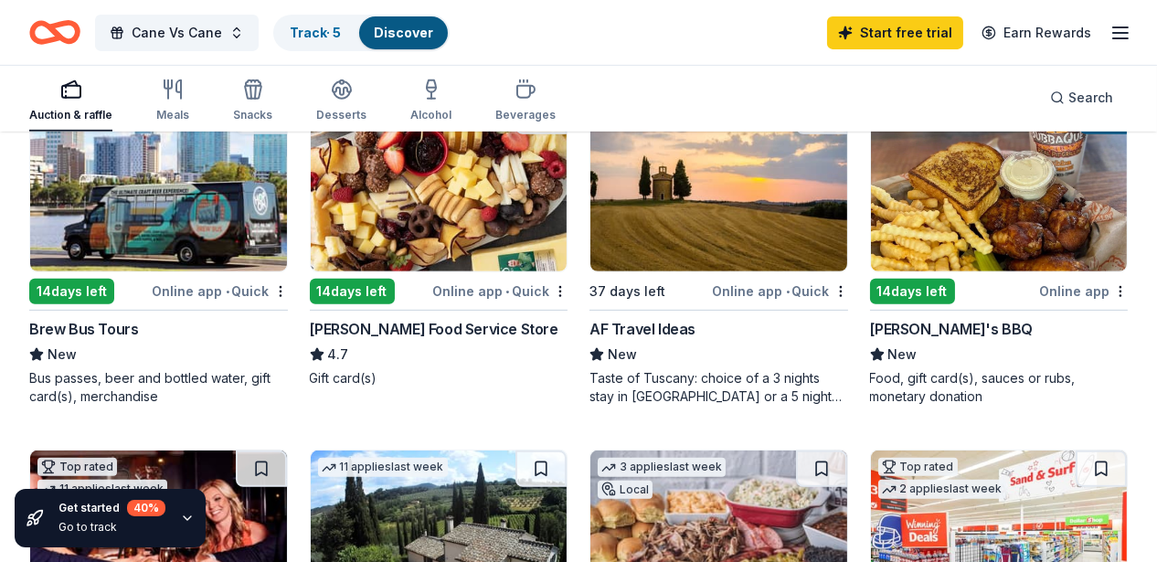
click at [871, 259] on img at bounding box center [999, 185] width 257 height 174
click at [567, 450] on img at bounding box center [439, 537] width 257 height 174
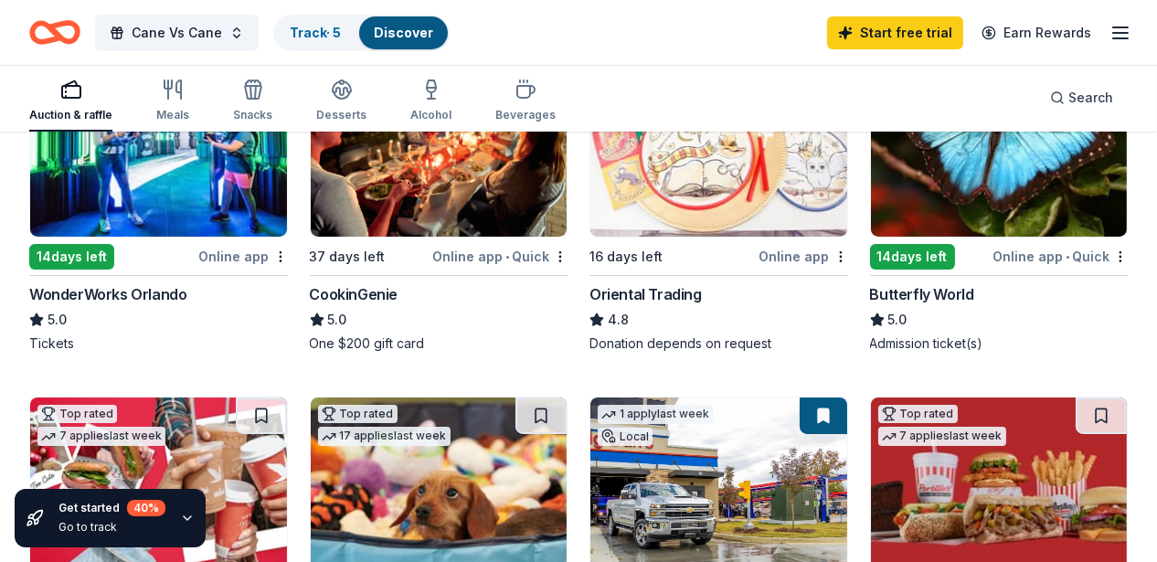
scroll to position [91, 0]
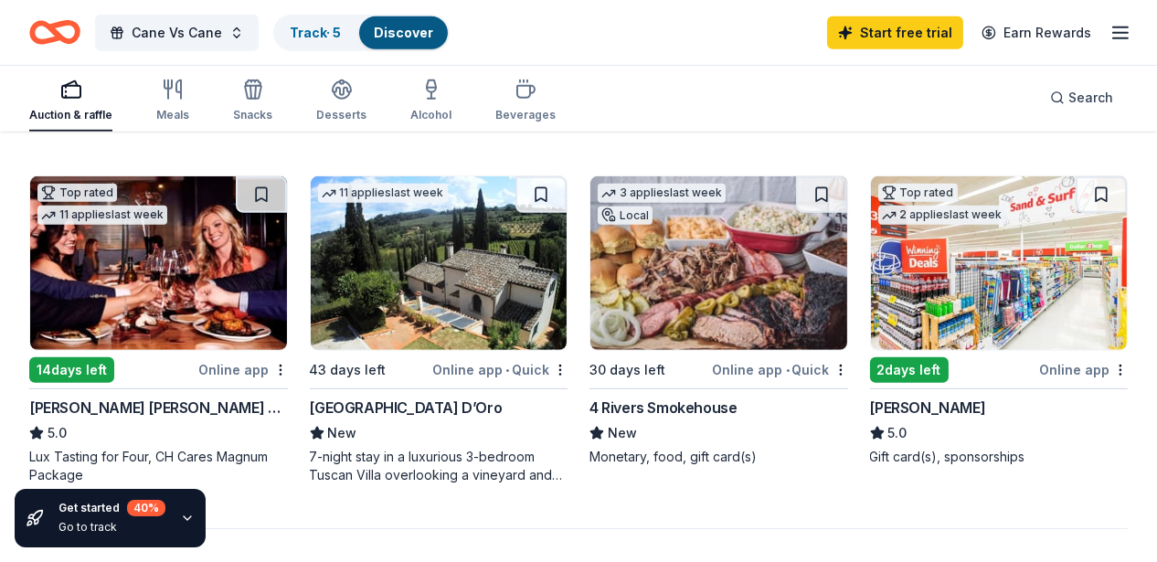
scroll to position [1828, 0]
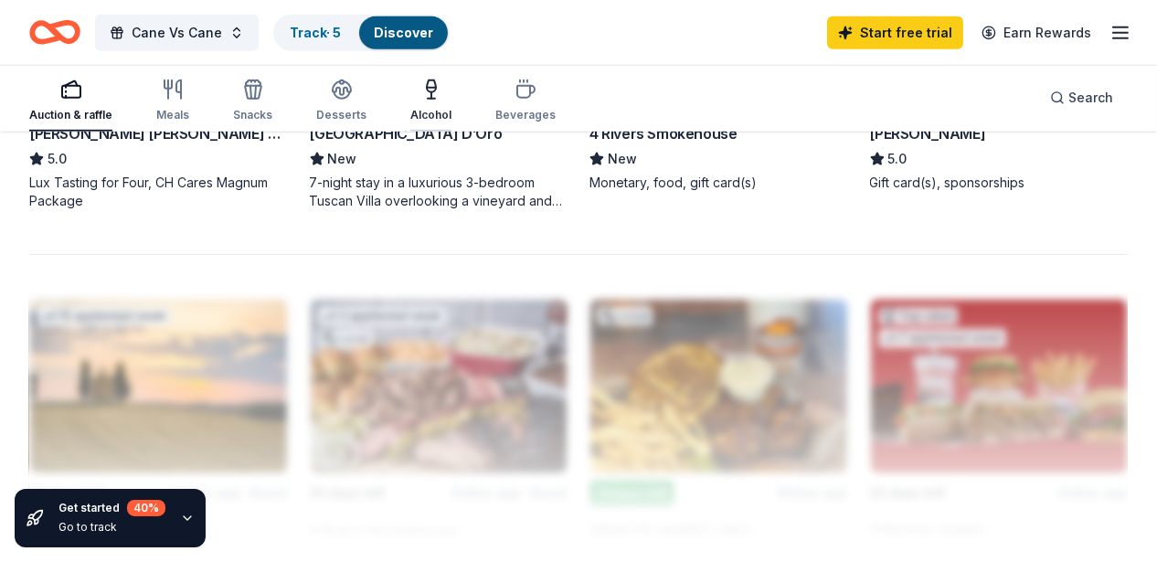
click at [433, 109] on div "Alcohol" at bounding box center [430, 115] width 41 height 15
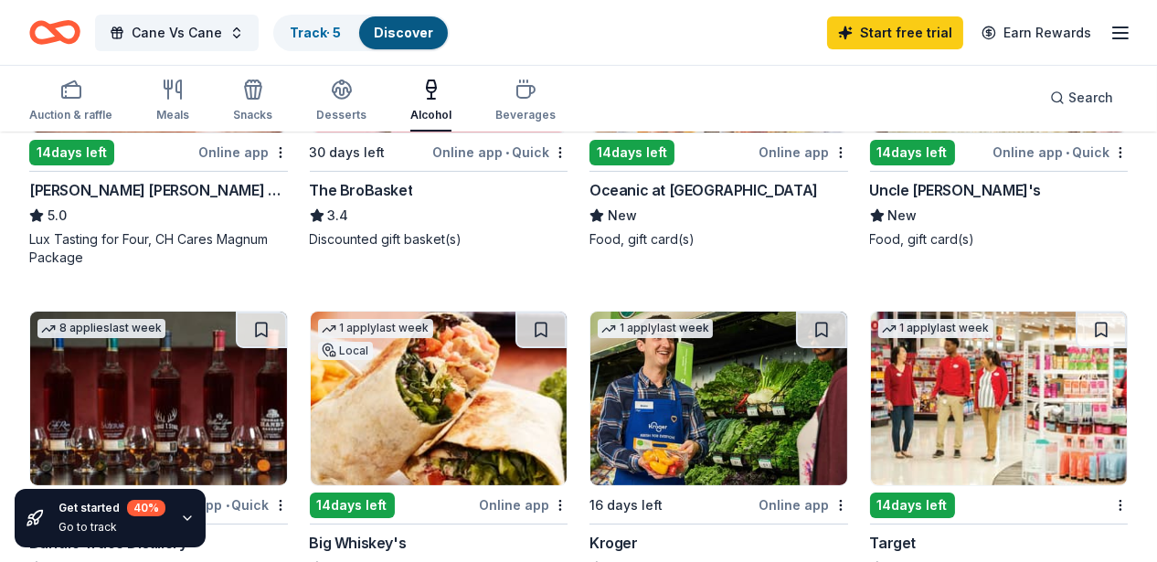
scroll to position [183, 0]
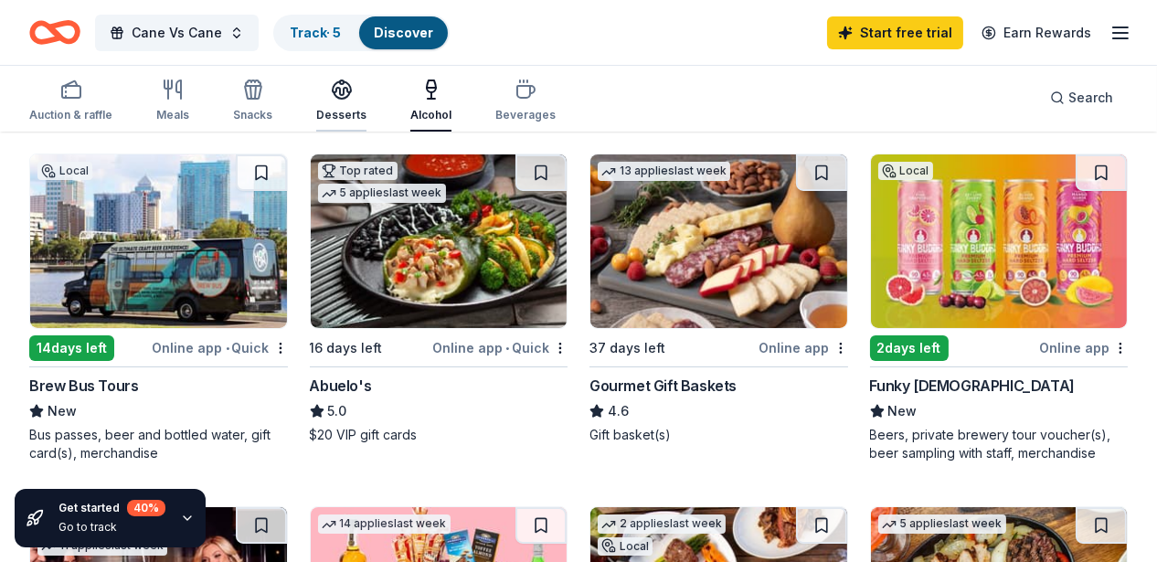
click at [351, 100] on icon "button" at bounding box center [342, 90] width 22 height 22
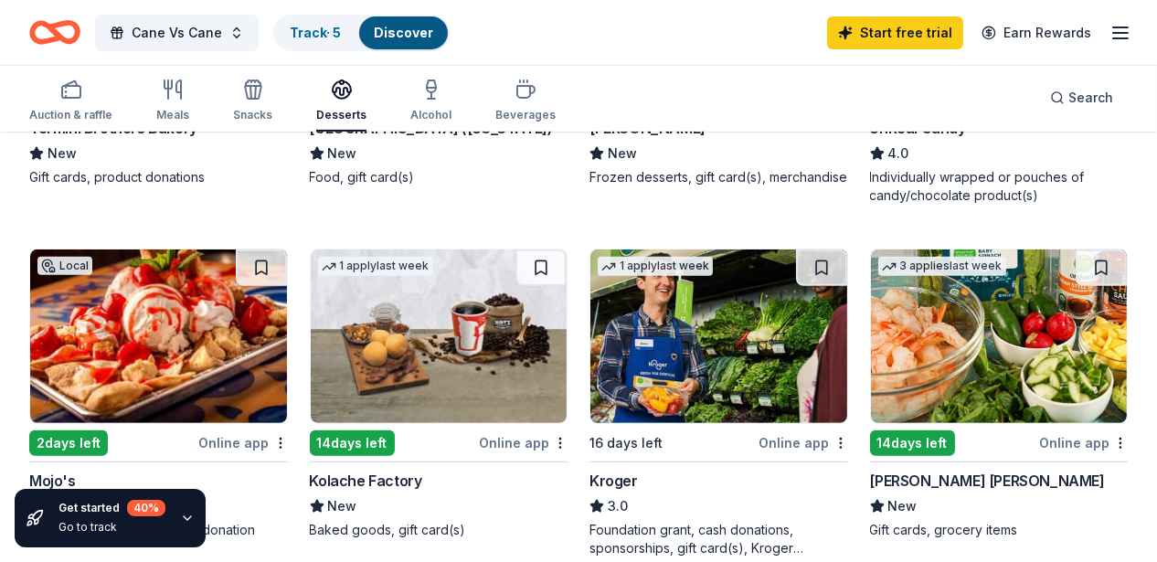
scroll to position [1188, 0]
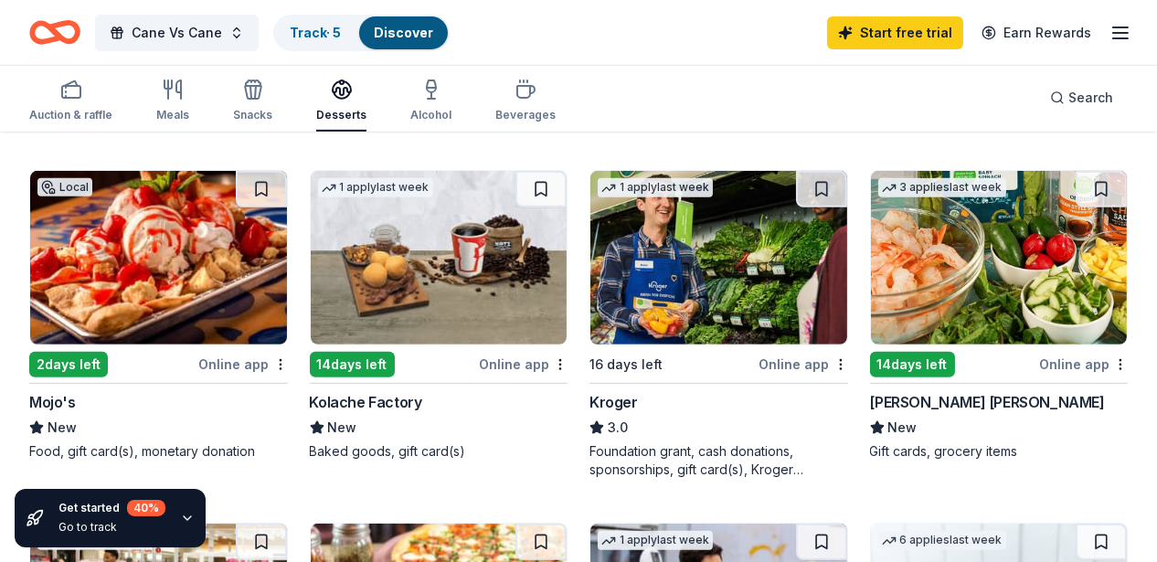
click at [261, 99] on icon "button" at bounding box center [253, 92] width 16 height 13
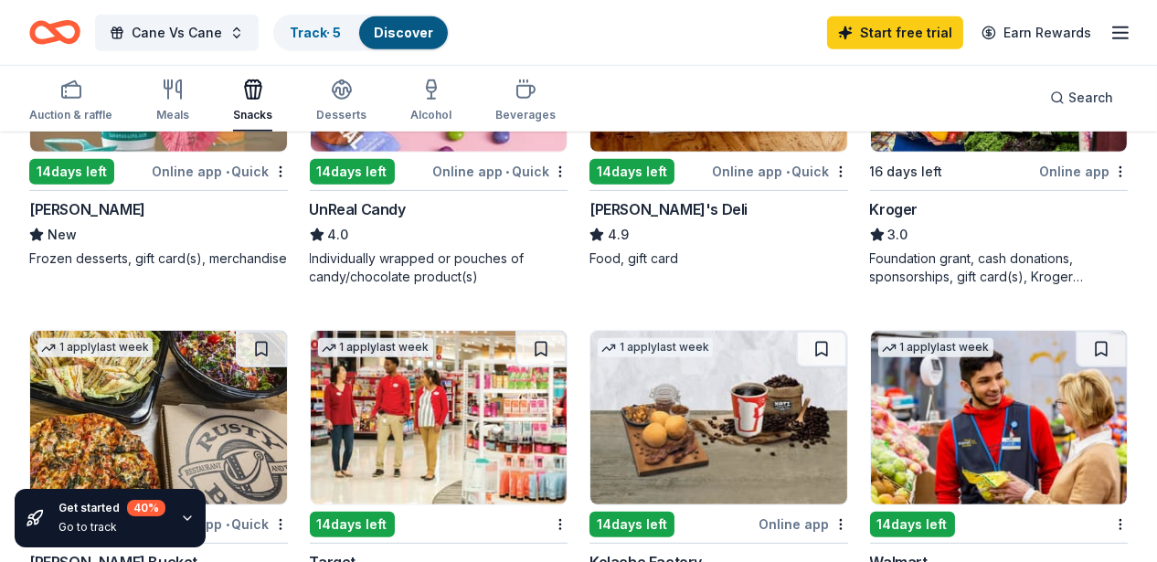
scroll to position [1371, 0]
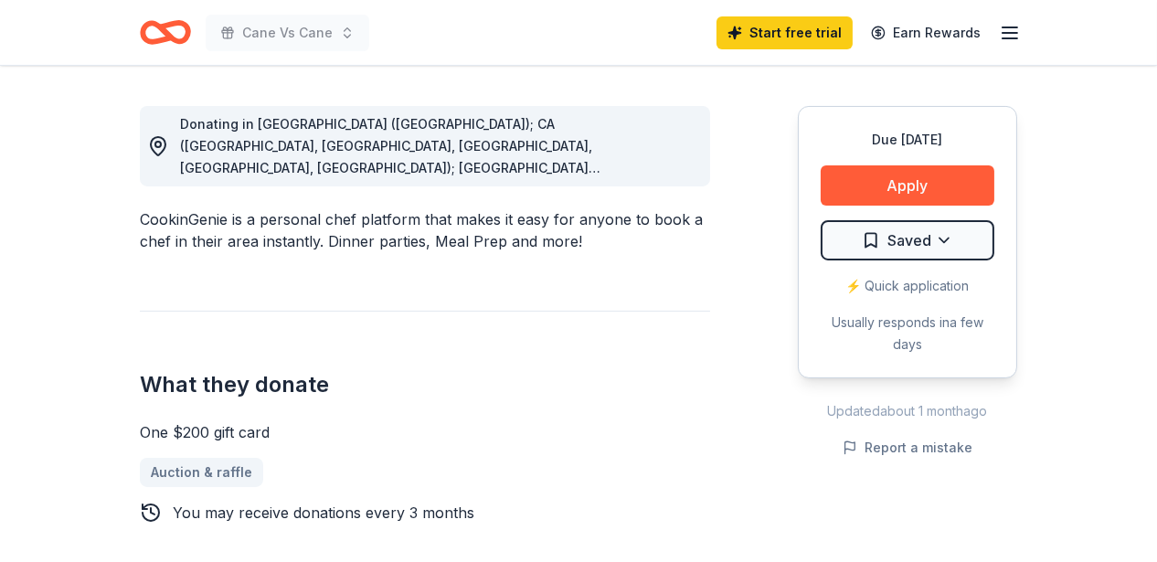
scroll to position [366, 0]
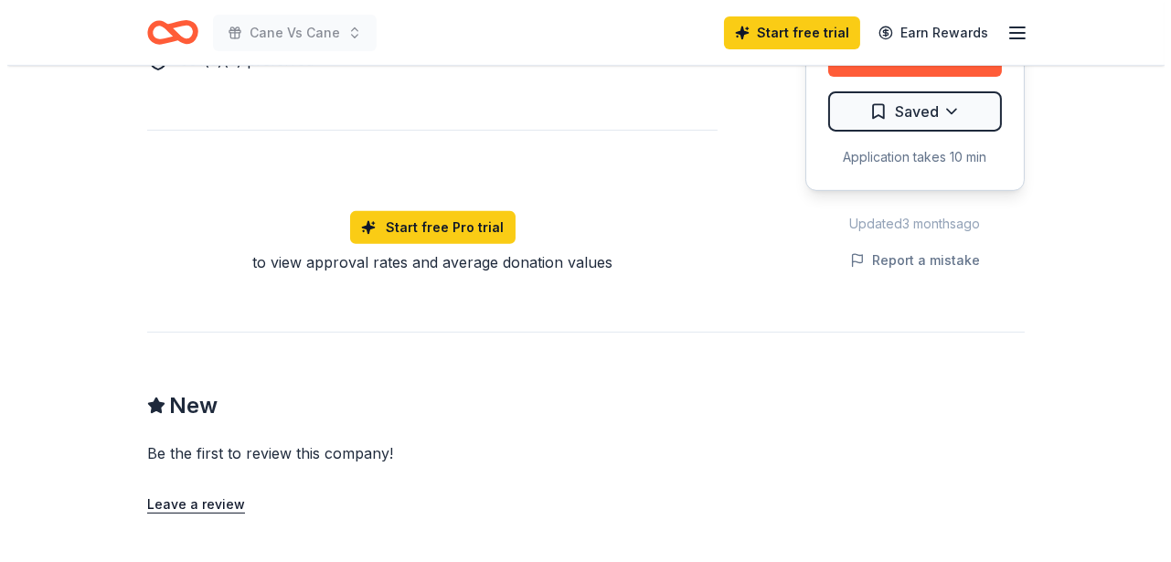
scroll to position [914, 0]
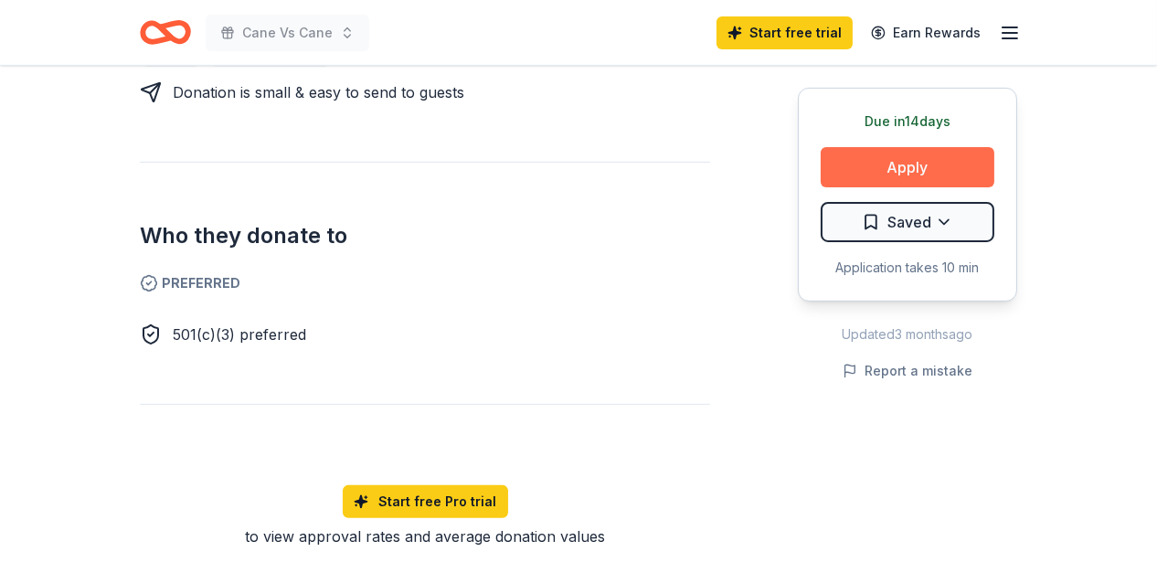
click at [886, 176] on button "Apply" at bounding box center [908, 167] width 174 height 40
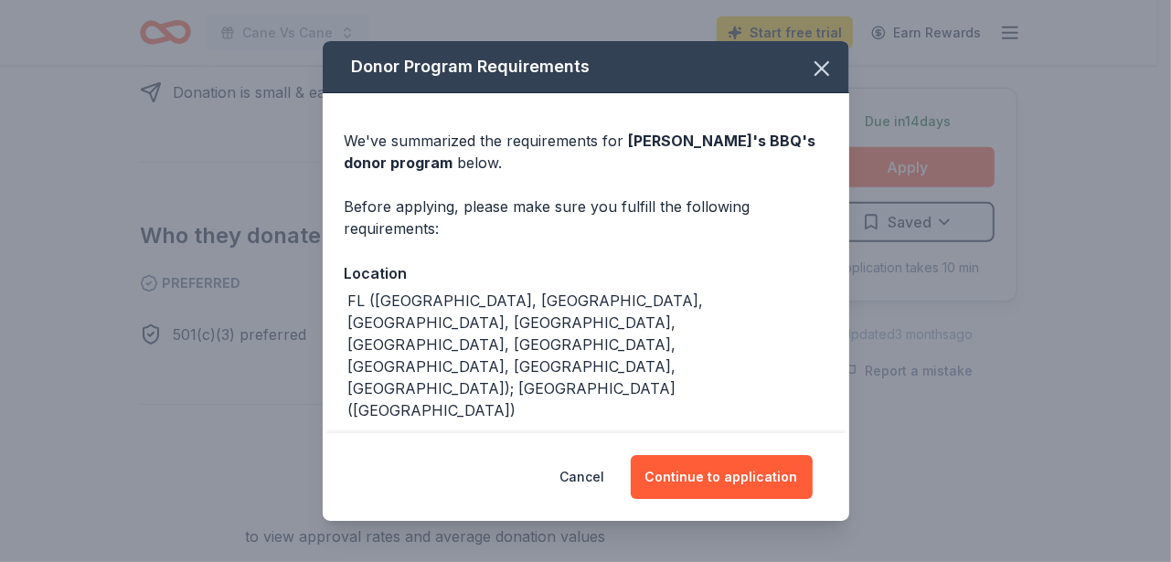
scroll to position [90, 0]
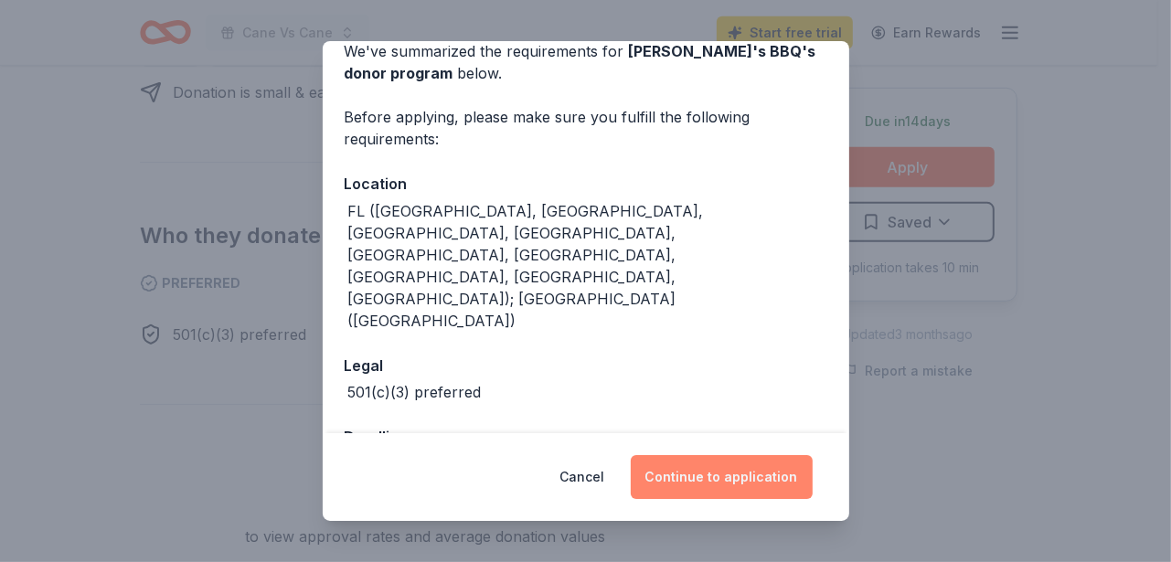
click at [726, 477] on button "Continue to application" at bounding box center [721, 477] width 182 height 44
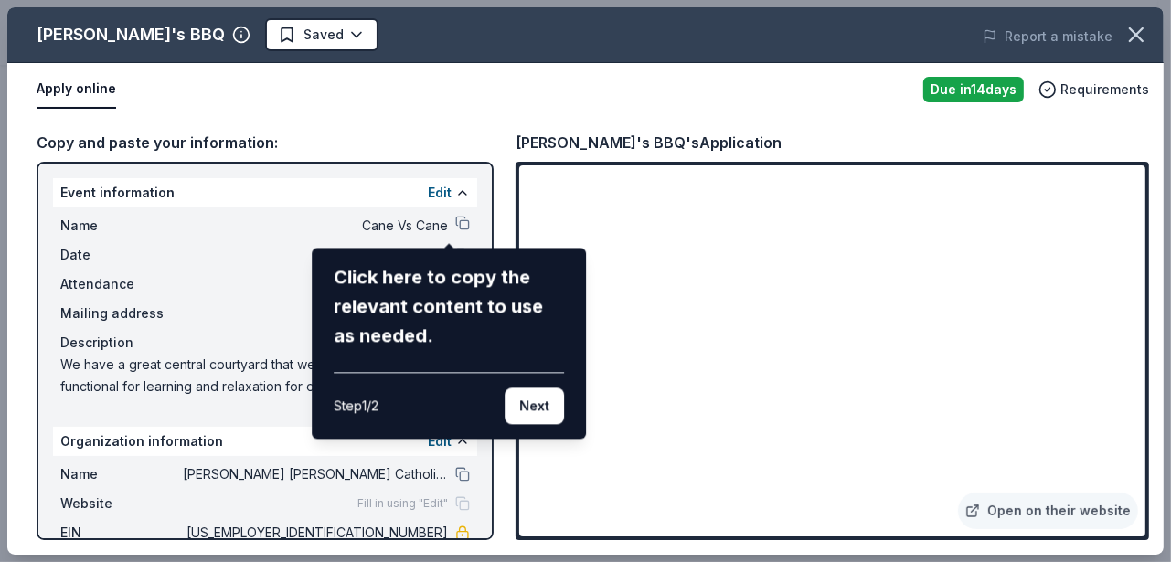
click at [449, 220] on div "[PERSON_NAME]'s BBQ Saved Report a mistake Apply online Due [DATE] Requirements…" at bounding box center [585, 280] width 1156 height 547
click at [449, 222] on div "[PERSON_NAME]'s BBQ Saved Report a mistake Apply online Due [DATE] Requirements…" at bounding box center [585, 280] width 1156 height 547
click at [526, 411] on button "Next" at bounding box center [533, 405] width 59 height 37
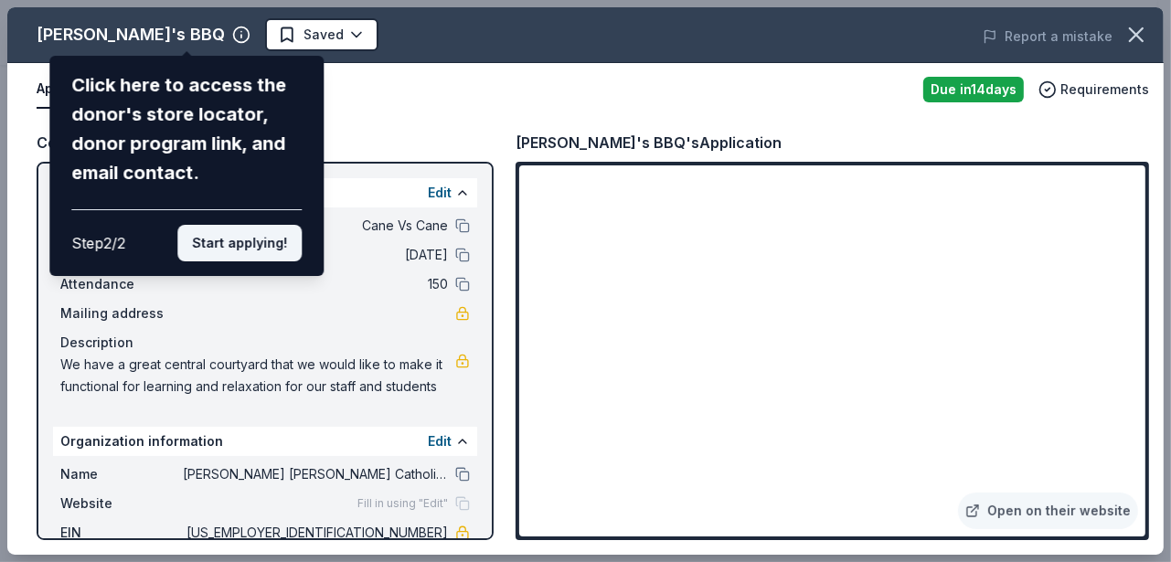
click at [250, 235] on button "Start applying!" at bounding box center [239, 243] width 124 height 37
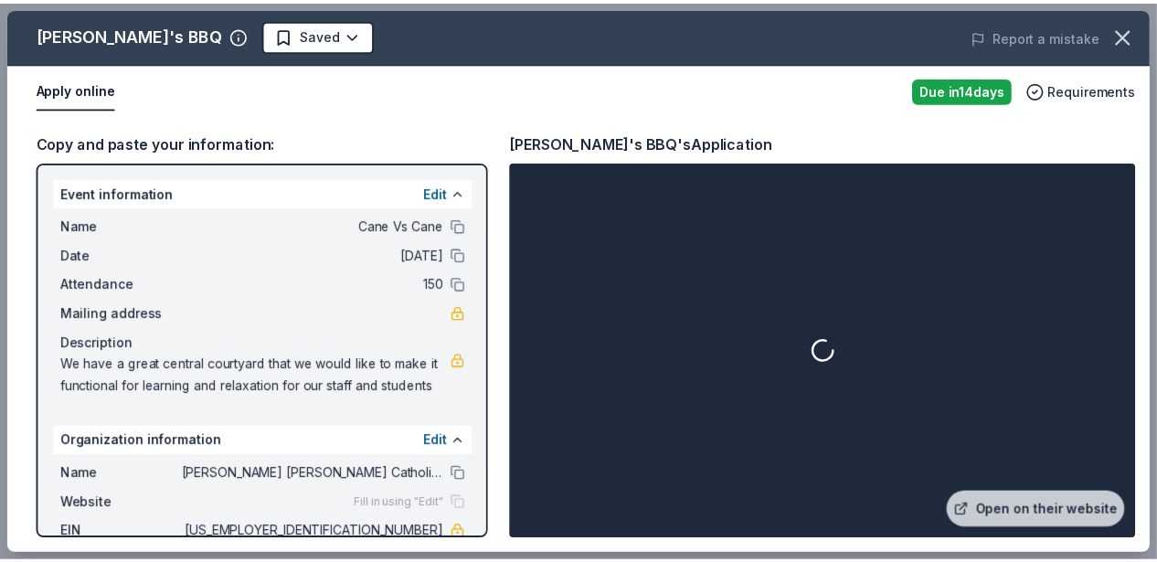
scroll to position [77, 0]
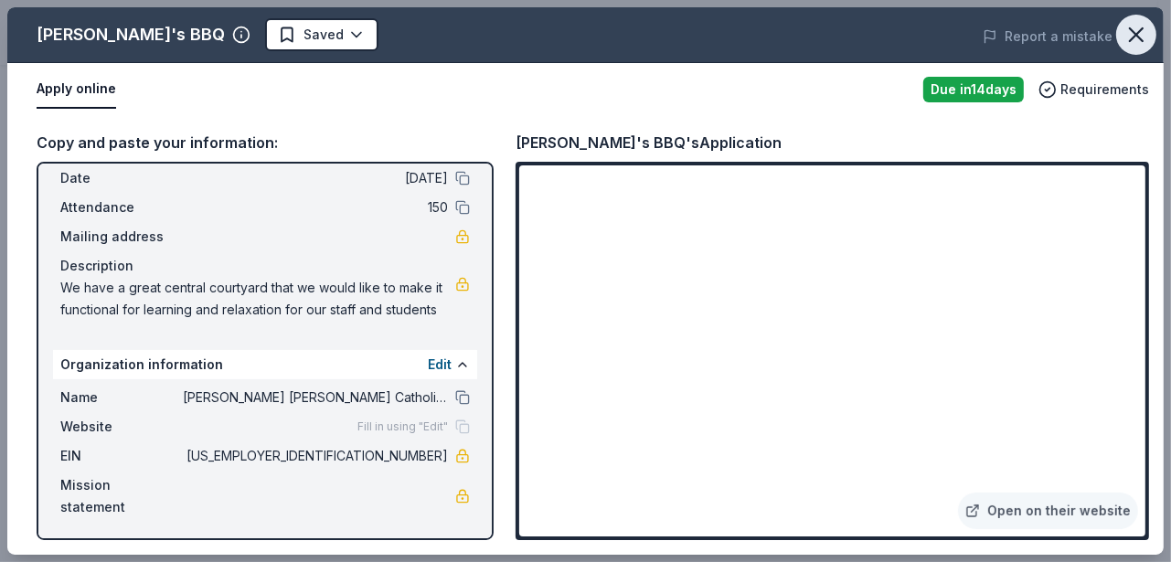
click at [1130, 34] on icon "button" at bounding box center [1136, 35] width 26 height 26
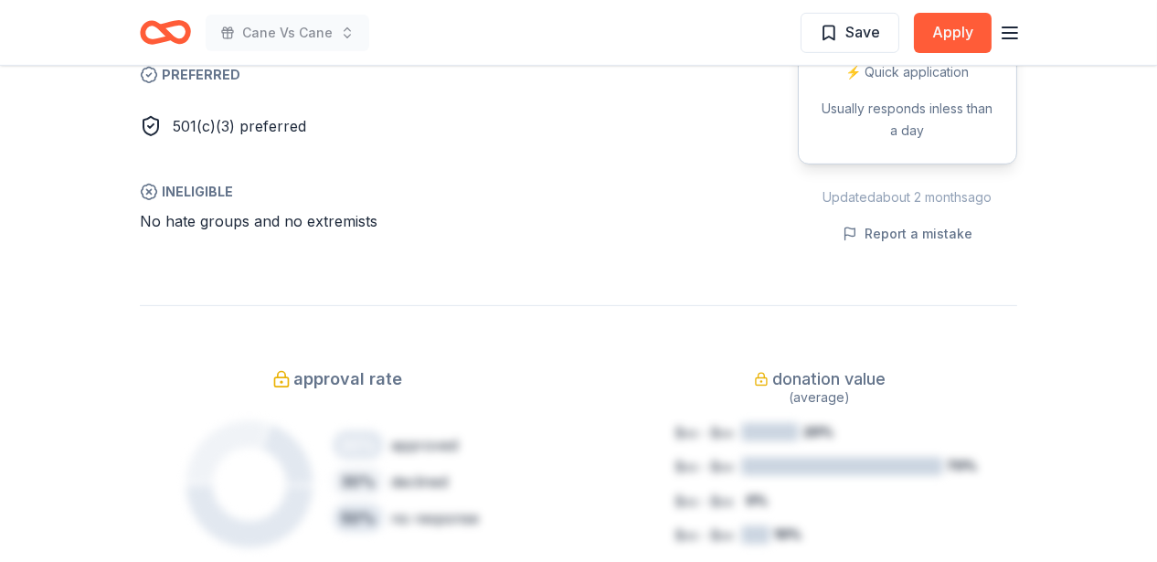
scroll to position [822, 0]
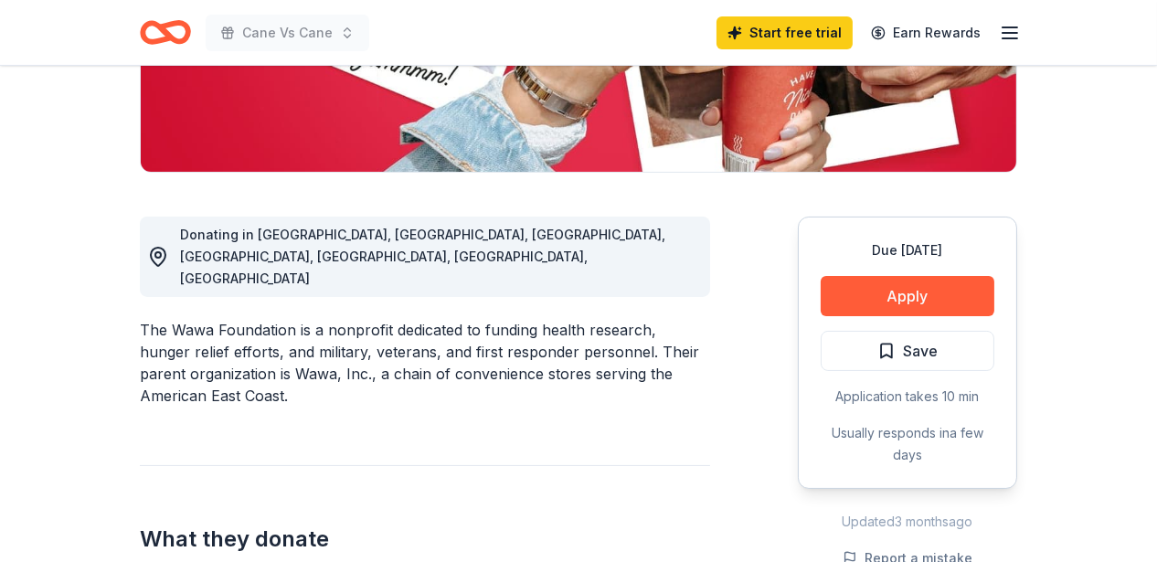
scroll to position [457, 0]
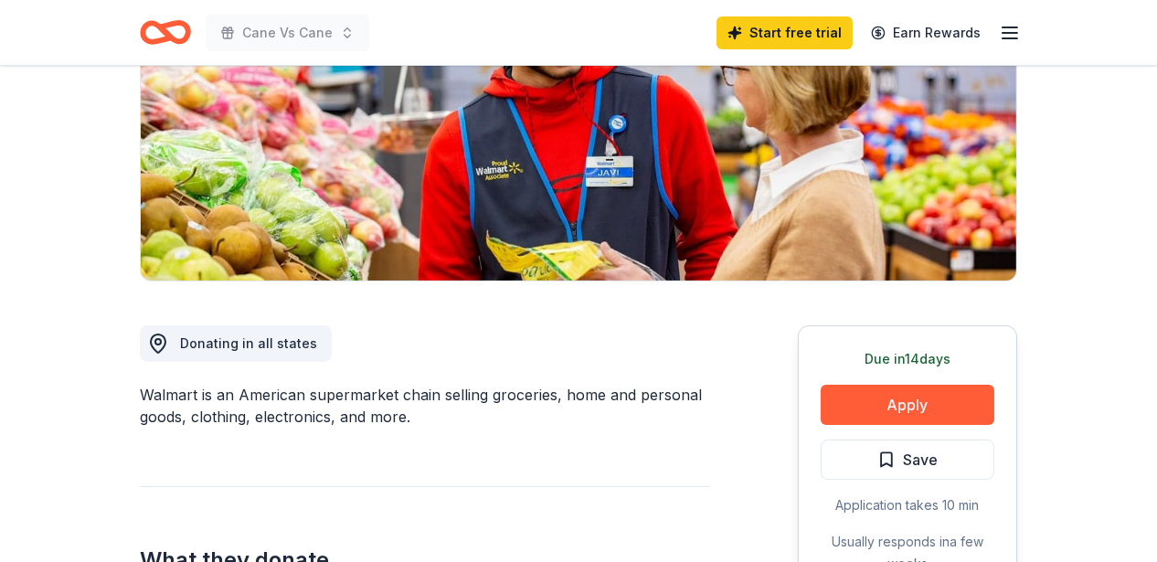
scroll to position [366, 0]
